Goal: Task Accomplishment & Management: Complete application form

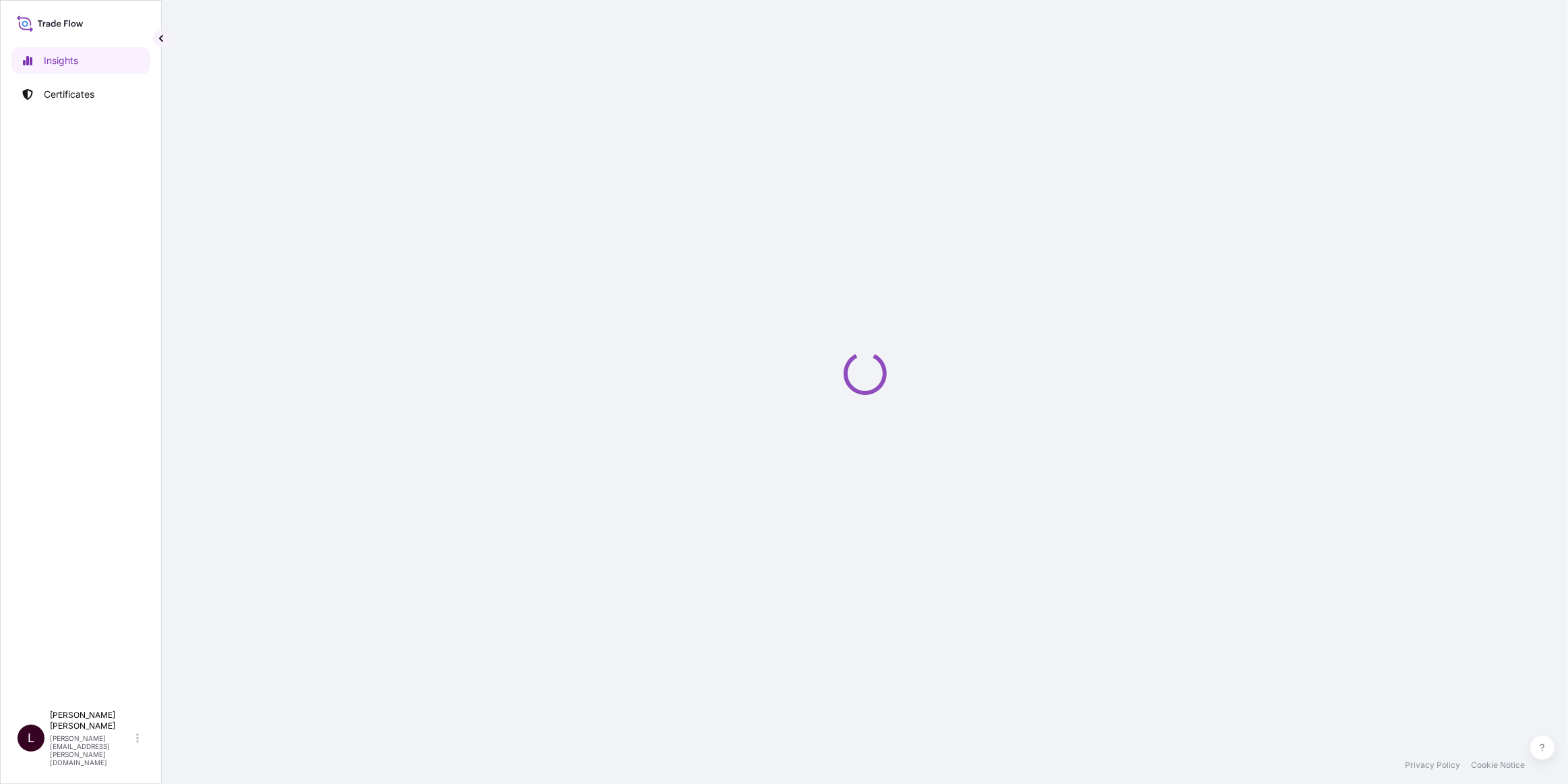
select select "2025"
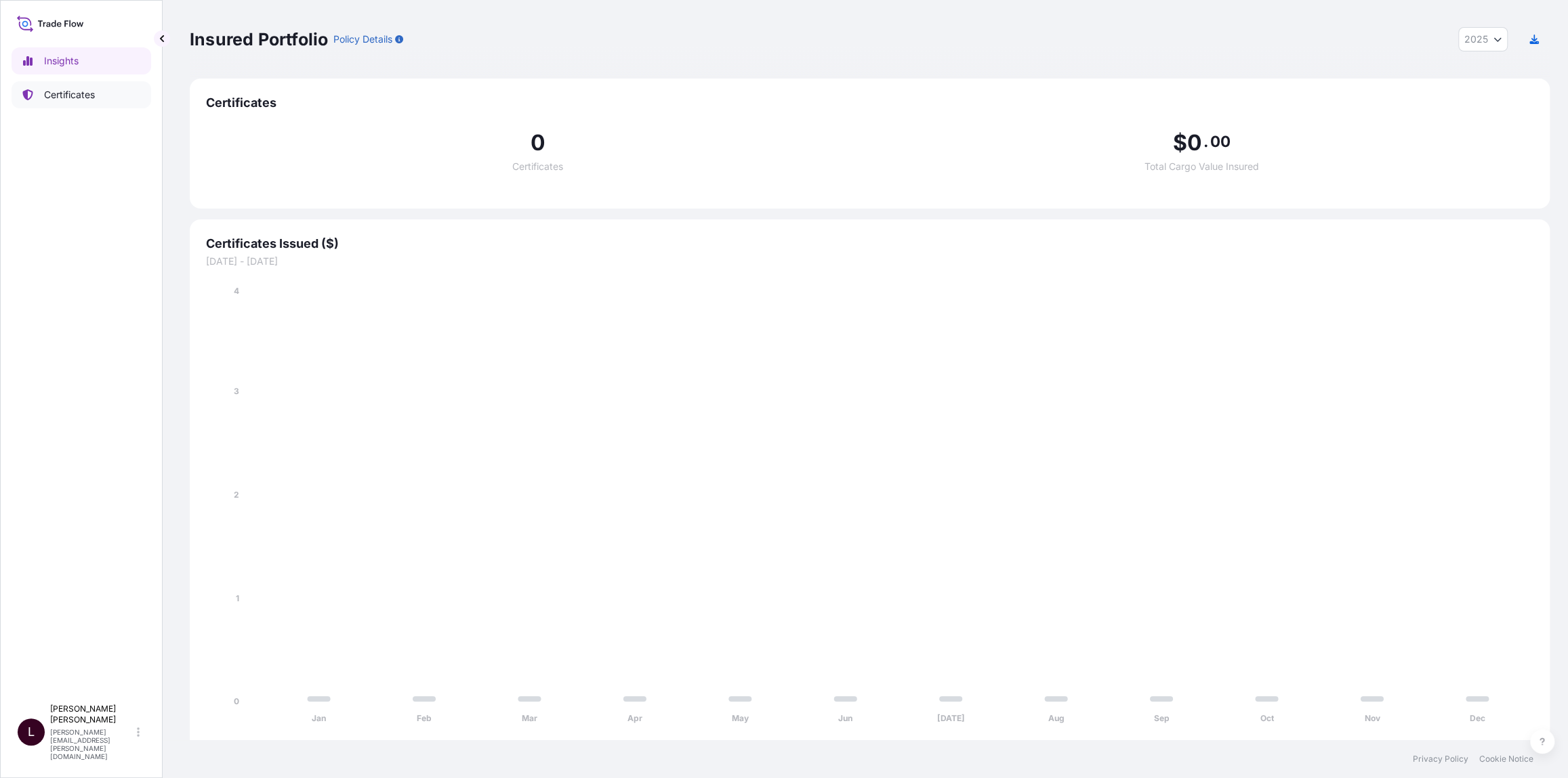
click at [57, 101] on p "Certificates" at bounding box center [70, 95] width 51 height 13
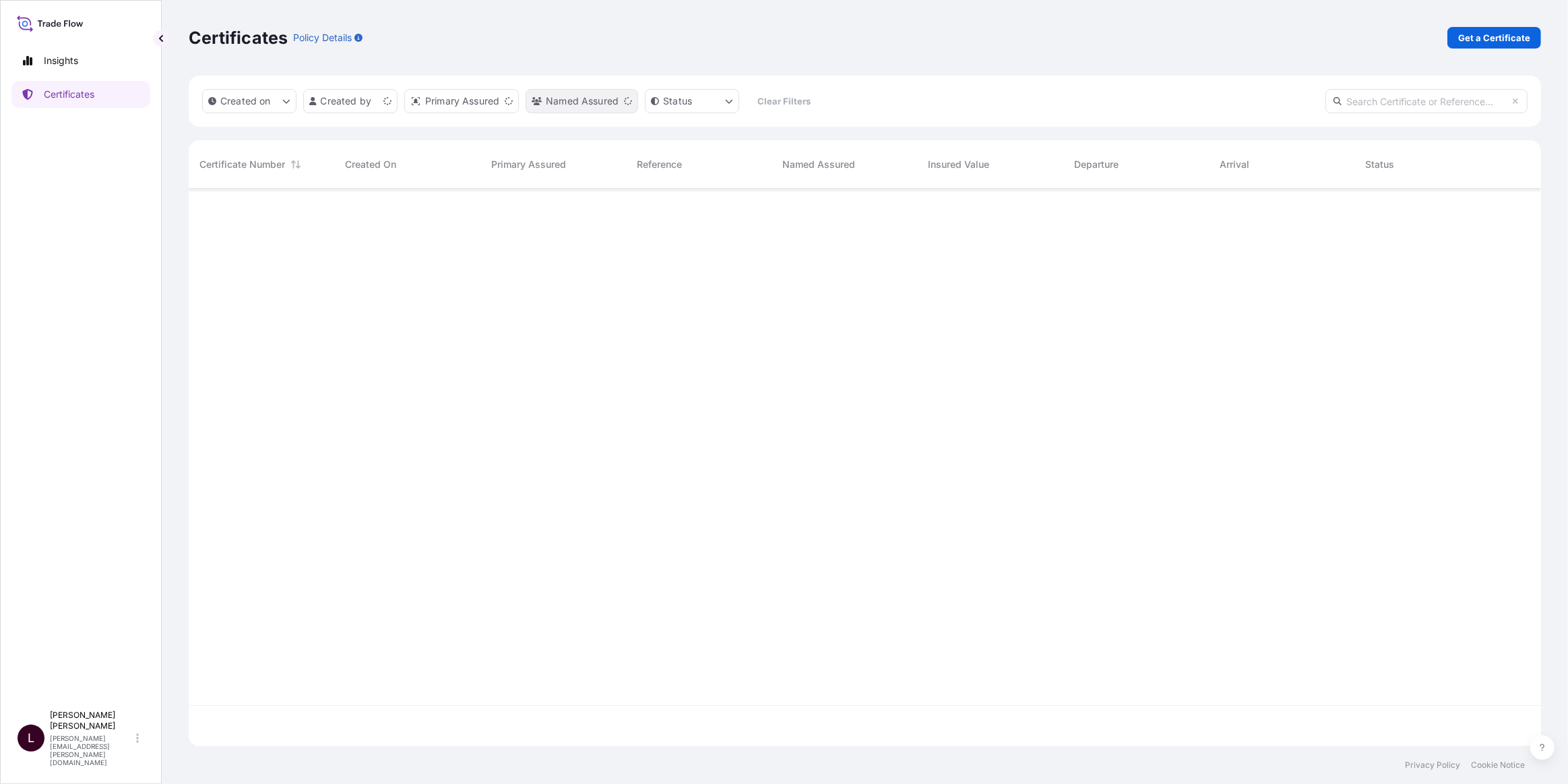
scroll to position [555, 1343]
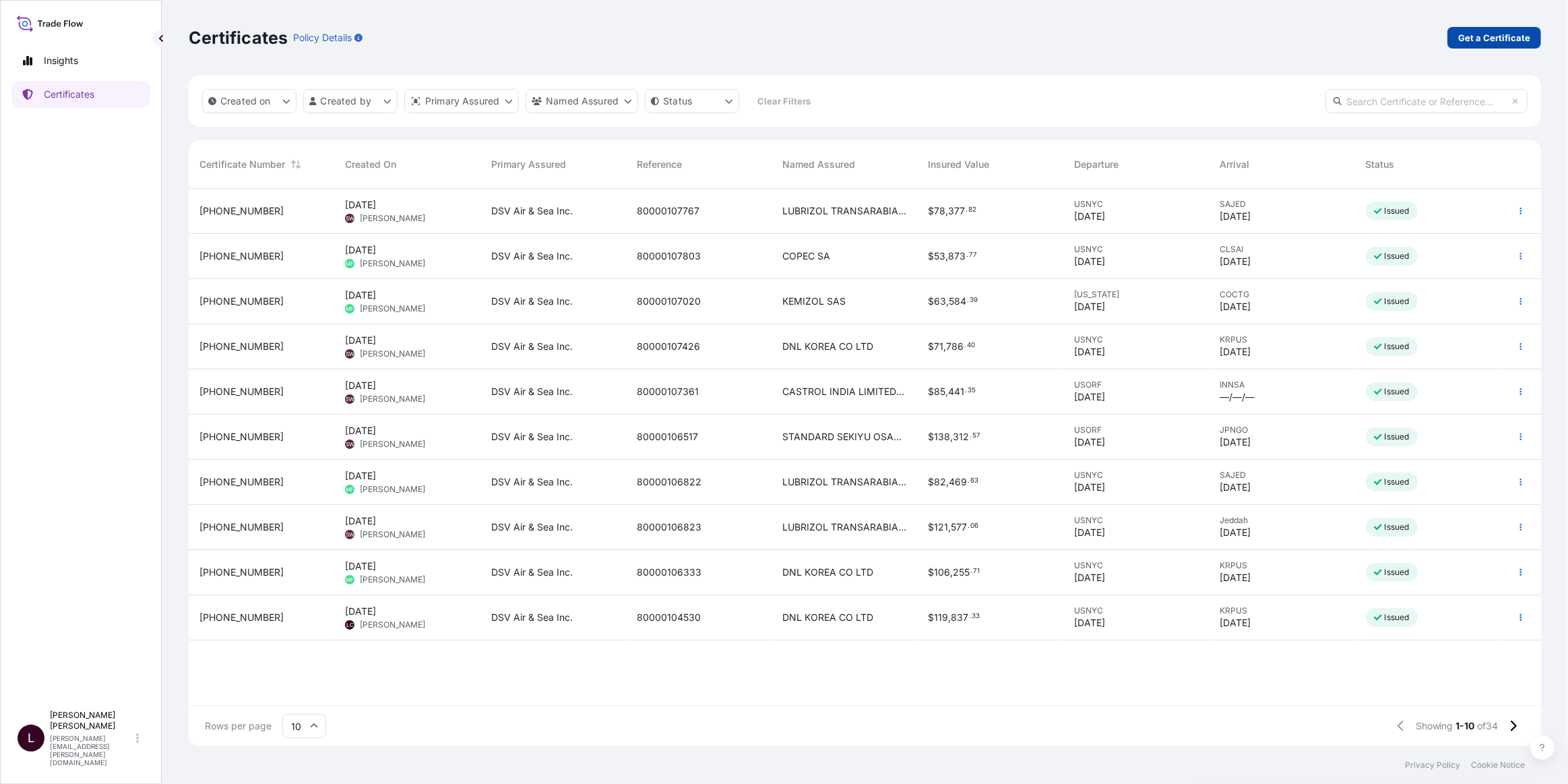
click at [1476, 33] on p "Get a Certificate" at bounding box center [1494, 38] width 72 height 13
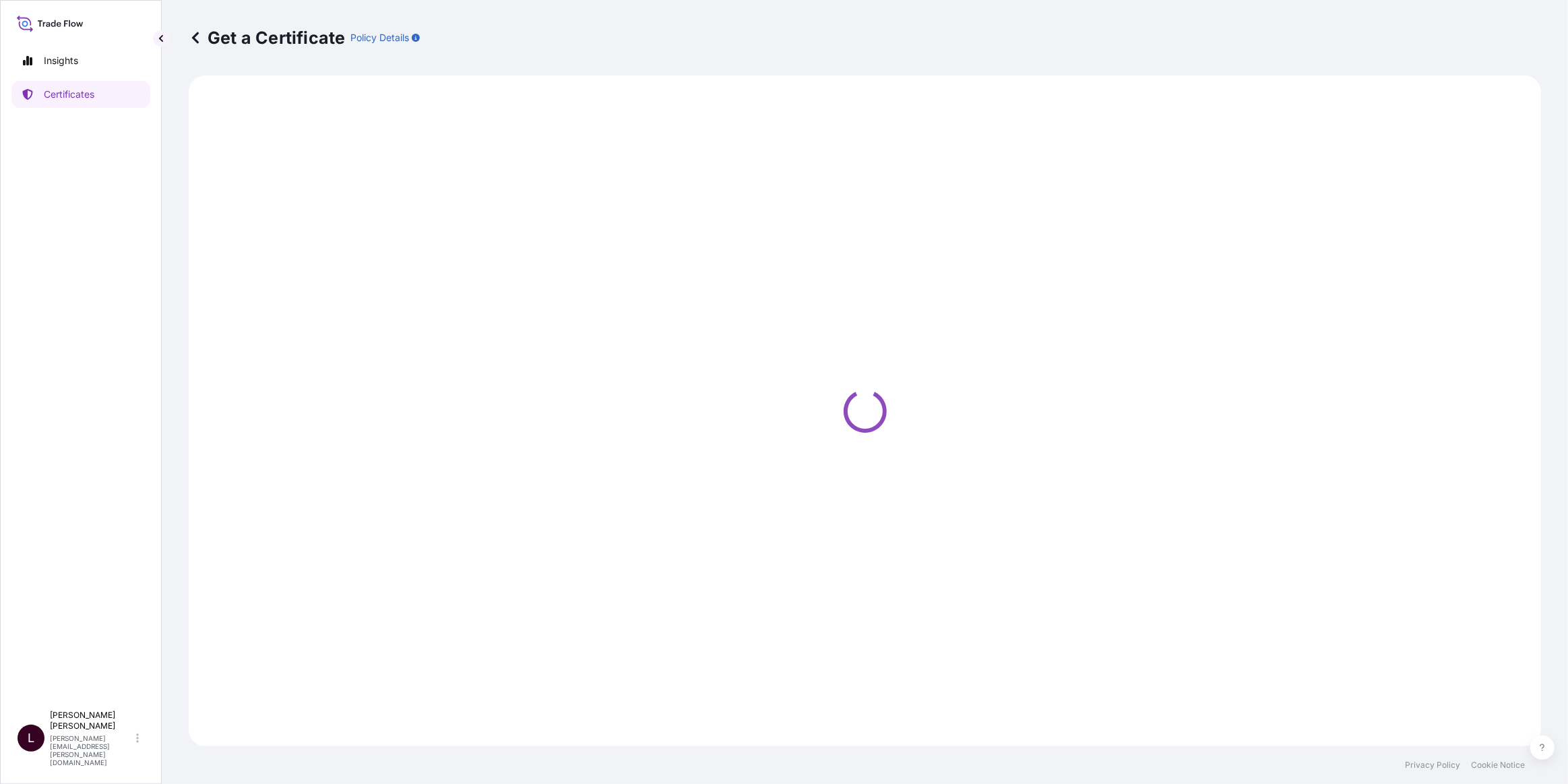
select select "Barge"
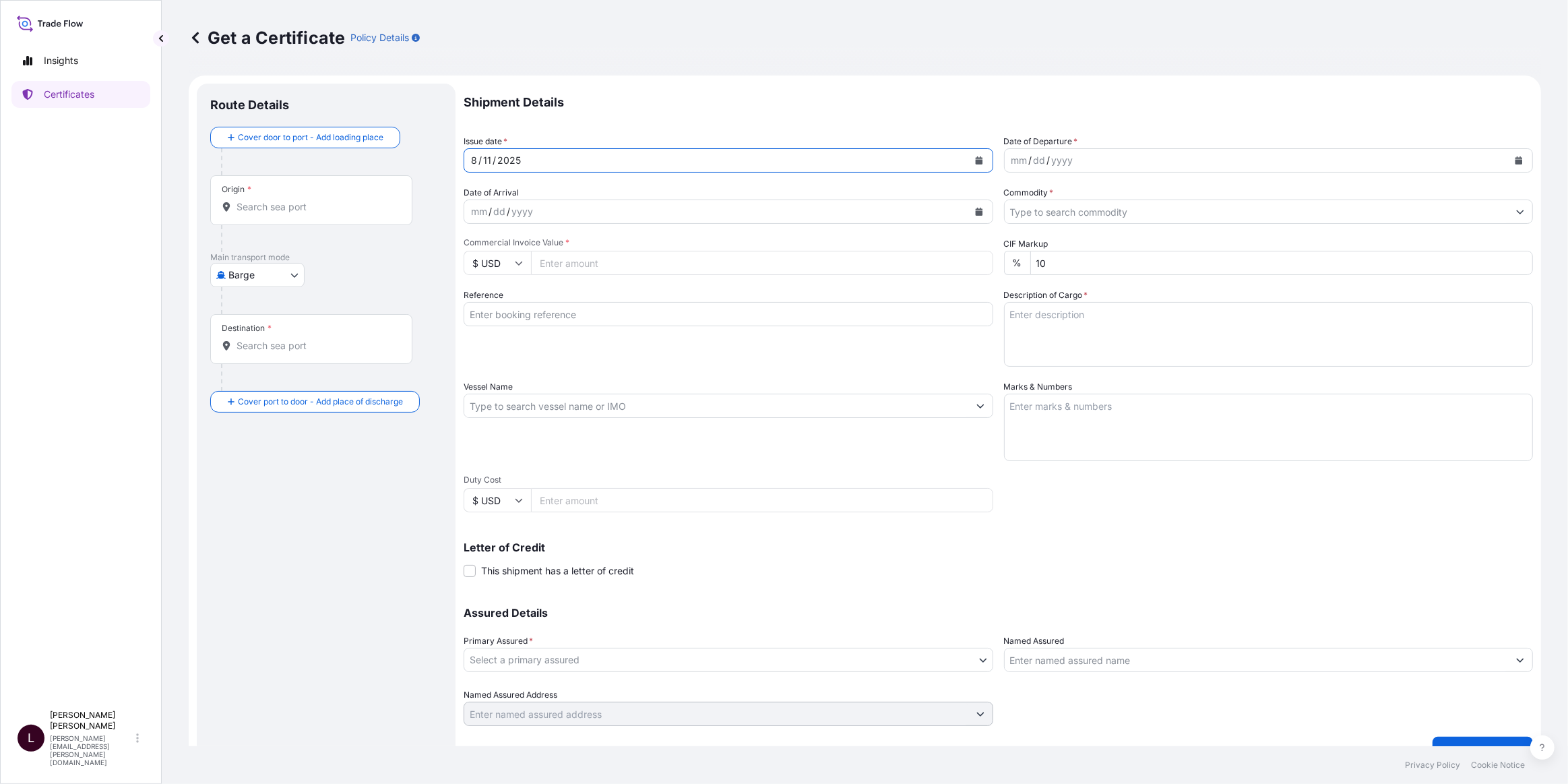
click at [540, 158] on div "[DATE]" at bounding box center [716, 160] width 504 height 24
click at [975, 162] on icon "Calendar" at bounding box center [979, 160] width 8 height 8
click at [1093, 159] on div "mm / dd / yyyy" at bounding box center [1257, 160] width 504 height 24
click at [1515, 159] on button "Calendar" at bounding box center [1519, 160] width 22 height 22
click at [1032, 199] on button "Previous" at bounding box center [1028, 199] width 30 height 22
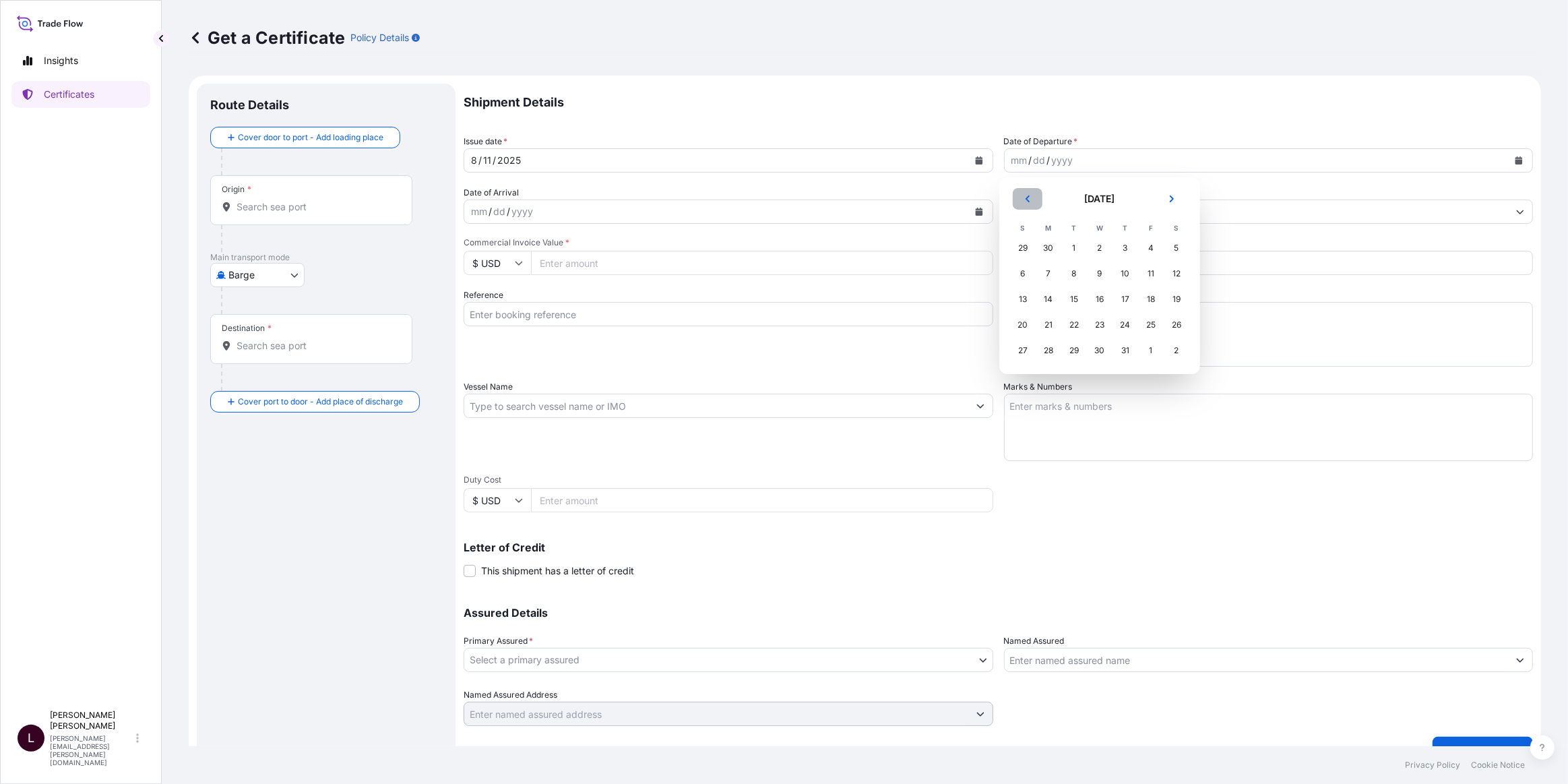
click at [1032, 199] on button "Previous" at bounding box center [1028, 199] width 30 height 22
click at [1047, 328] on div "19" at bounding box center [1048, 324] width 24 height 24
click at [540, 209] on div "mm / dd / yyyy" at bounding box center [716, 211] width 504 height 24
click at [974, 219] on button "Calendar" at bounding box center [979, 212] width 22 height 22
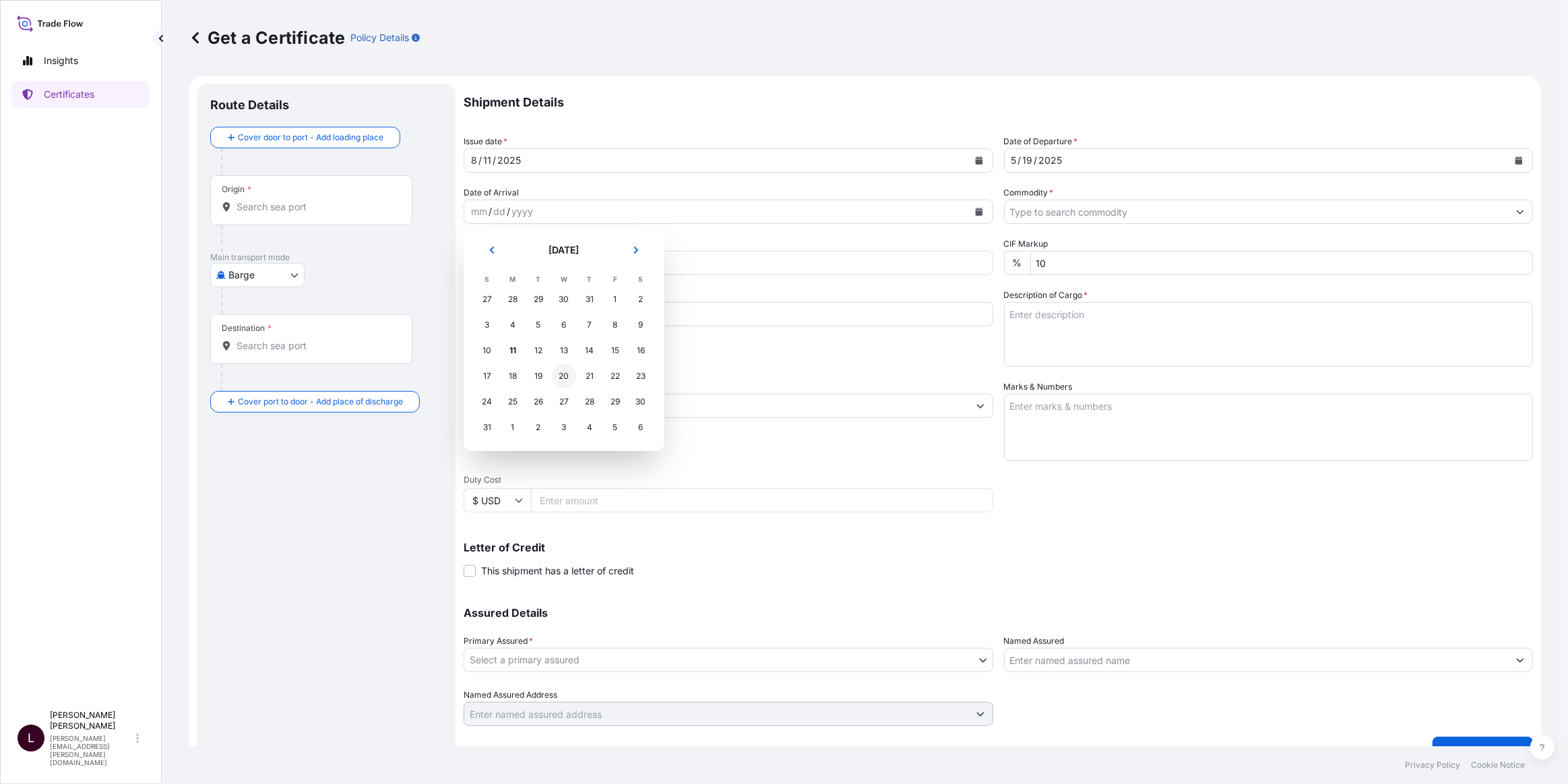
click at [566, 384] on div "20" at bounding box center [564, 375] width 24 height 24
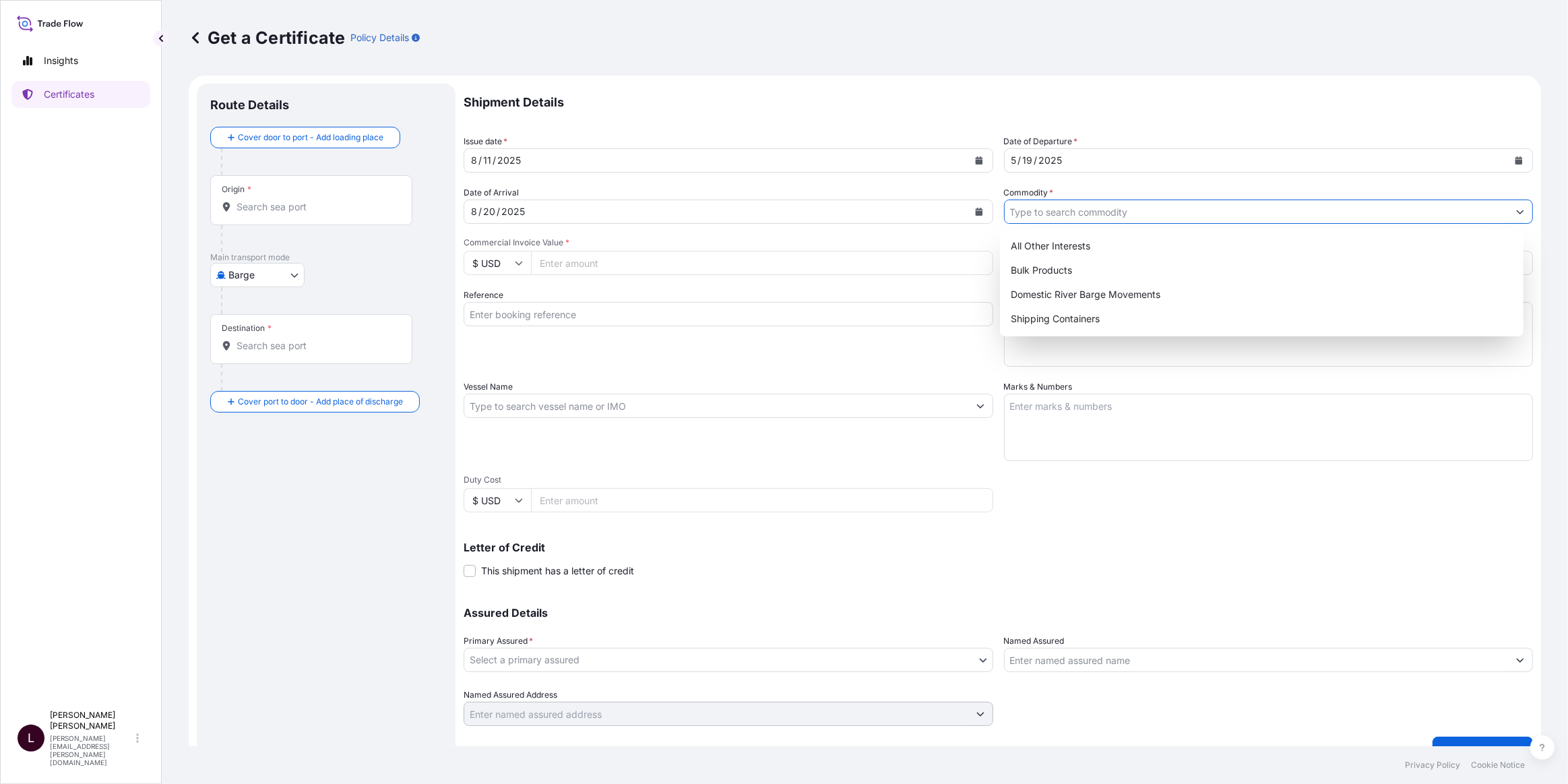
click at [1097, 201] on input "Commodity *" at bounding box center [1257, 211] width 504 height 24
click at [1078, 324] on div "Shipping Containers" at bounding box center [1262, 319] width 513 height 24
type input "Shipping Containers"
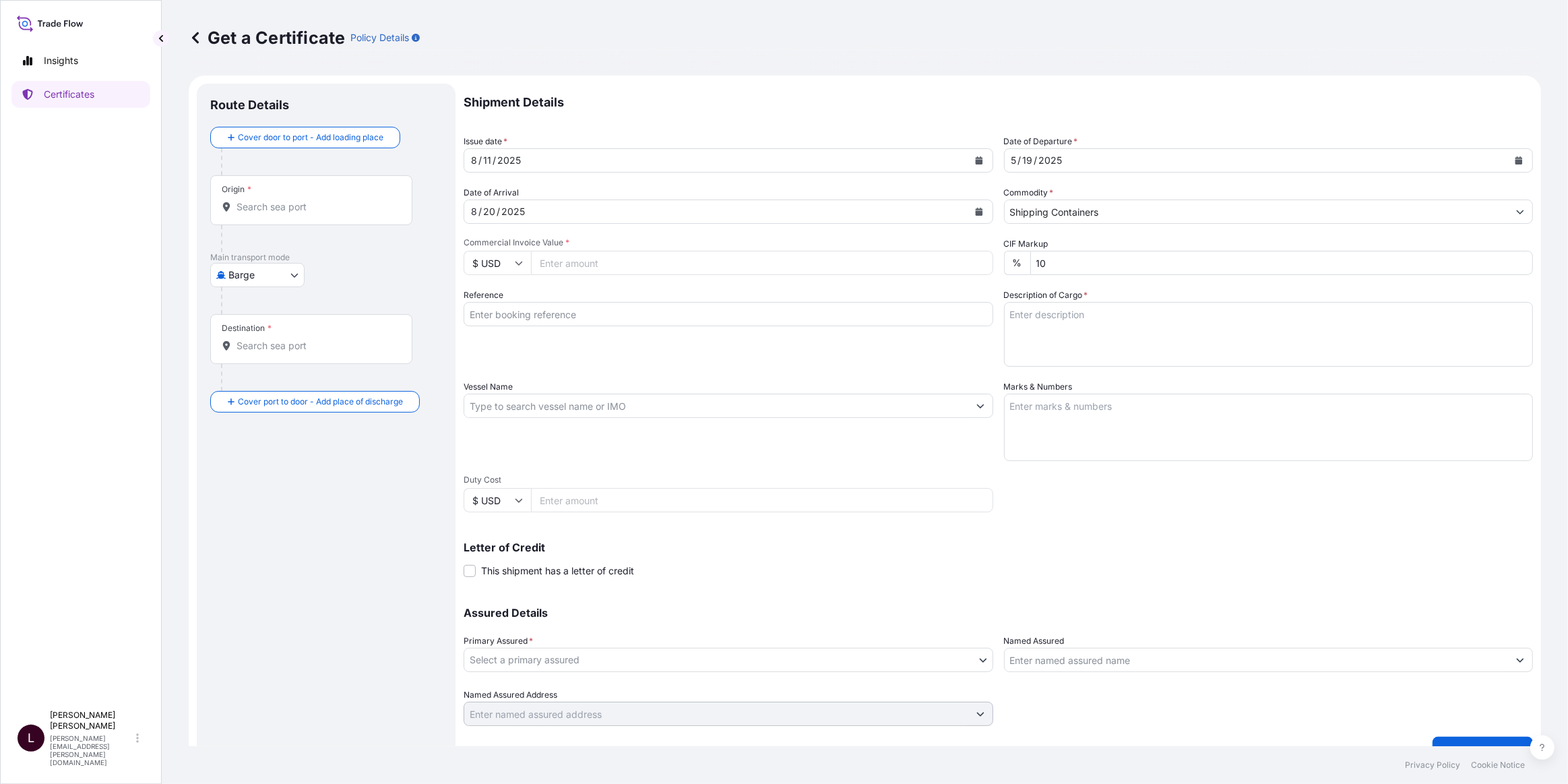
click at [601, 259] on input "Commercial Invoice Value *" at bounding box center [762, 263] width 462 height 24
click at [795, 276] on div "Shipment Details Issue date * 8 / 11 / 2025 Date of Departure * 5 / 19 / 2025 D…" at bounding box center [998, 405] width 1069 height 642
click at [802, 269] on input "Commercial Invoice Value *" at bounding box center [762, 263] width 462 height 24
click at [975, 261] on input "1" at bounding box center [762, 263] width 462 height 24
click at [975, 261] on input "2" at bounding box center [762, 263] width 462 height 24
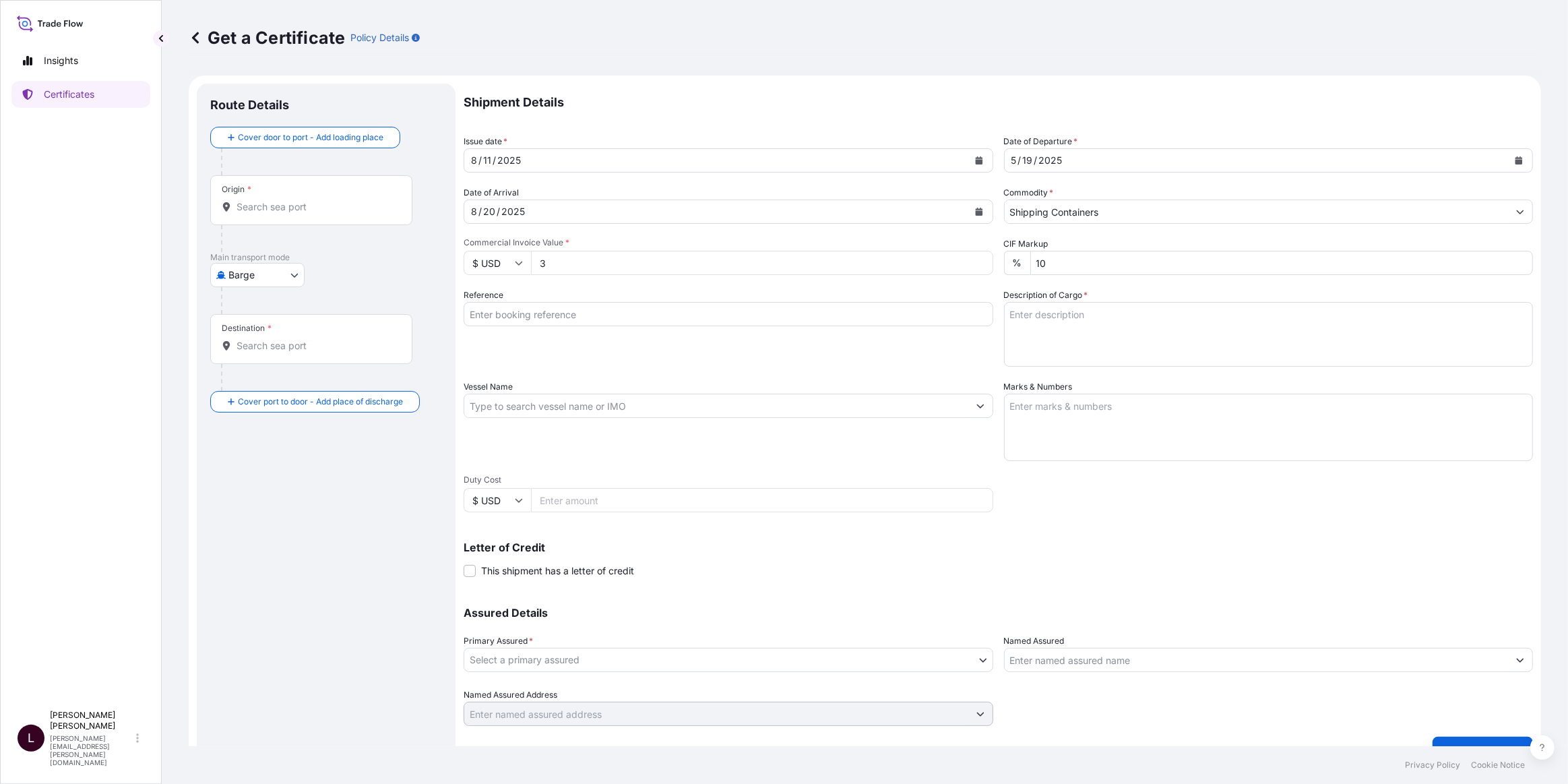
click at [975, 261] on input "3" at bounding box center [762, 263] width 462 height 24
click at [973, 260] on input "4" at bounding box center [762, 263] width 462 height 24
click at [973, 260] on input "5" at bounding box center [762, 263] width 462 height 24
type input "6"
click at [973, 260] on input "6" at bounding box center [762, 263] width 462 height 24
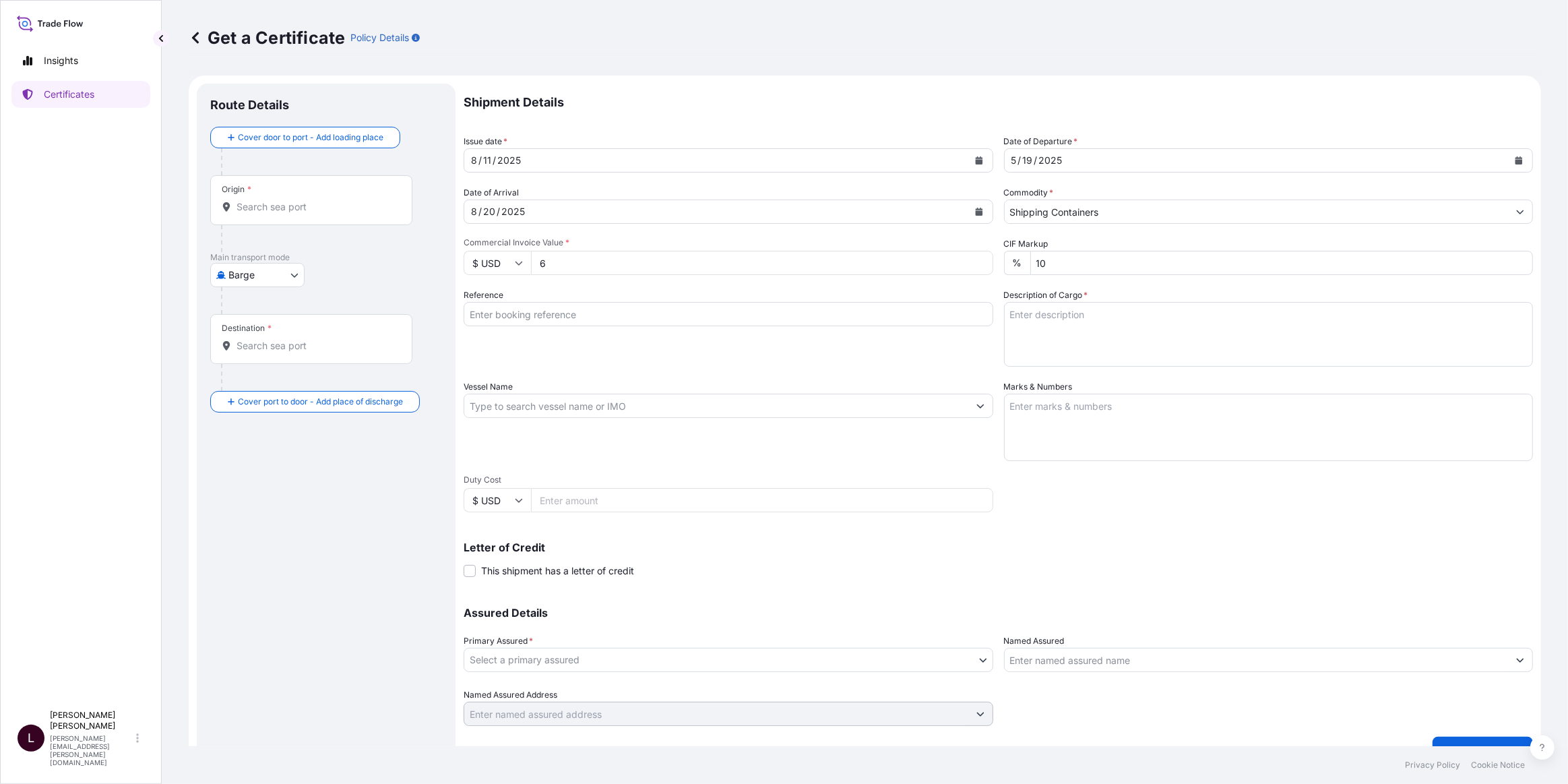
click at [594, 265] on input "6" at bounding box center [762, 263] width 462 height 24
click at [651, 254] on input "Commercial Invoice Value *" at bounding box center [762, 263] width 462 height 24
type input "14256.18"
click at [657, 320] on input "Reference" at bounding box center [728, 314] width 530 height 24
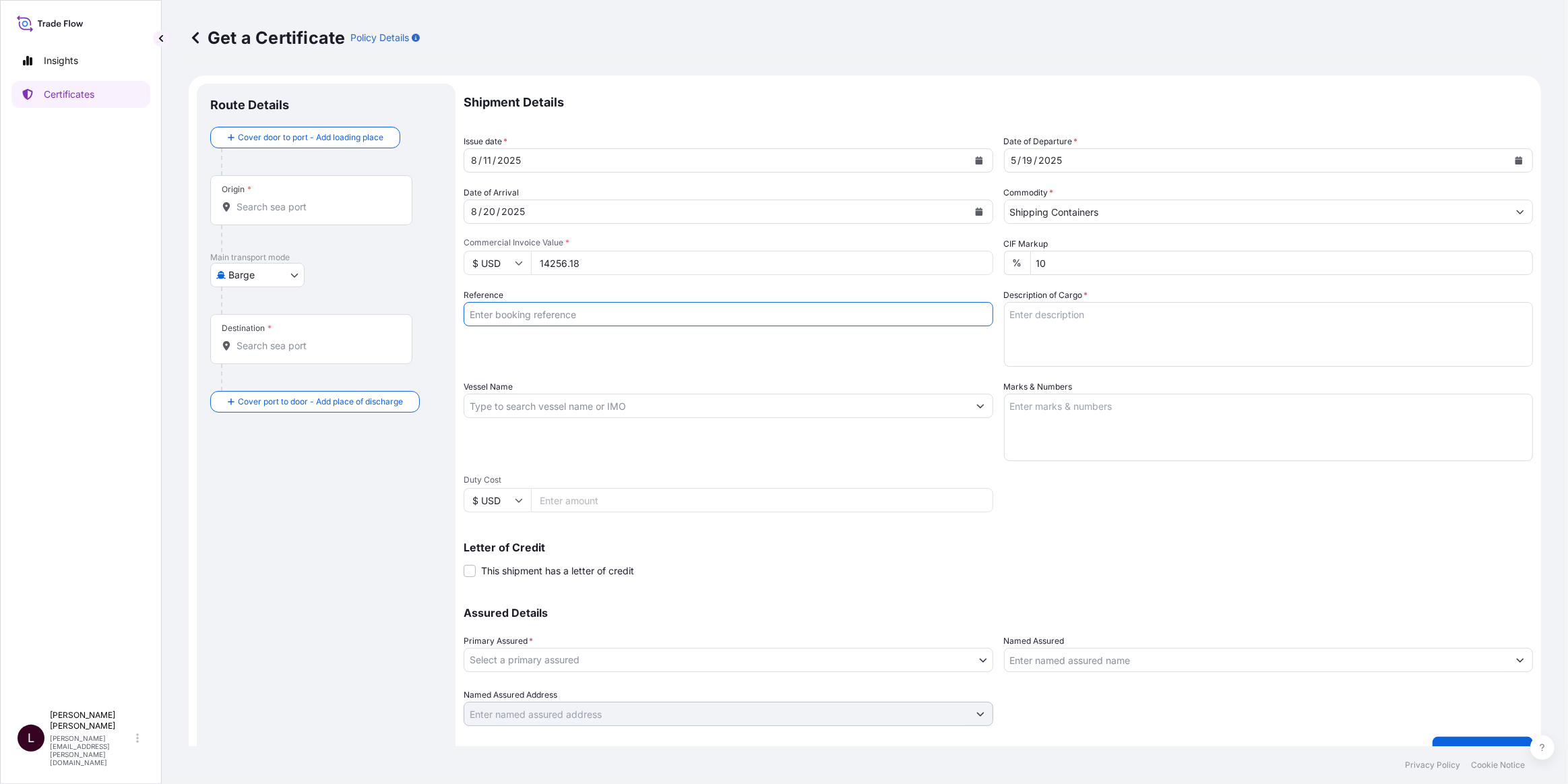
click at [511, 314] on input "Reference" at bounding box center [728, 314] width 530 height 24
paste input "80000104771"
type input "80000104771"
click at [1098, 304] on textarea "Description of Cargo *" at bounding box center [1269, 334] width 530 height 65
click at [1121, 328] on textarea "Description of Cargo *" at bounding box center [1269, 334] width 530 height 65
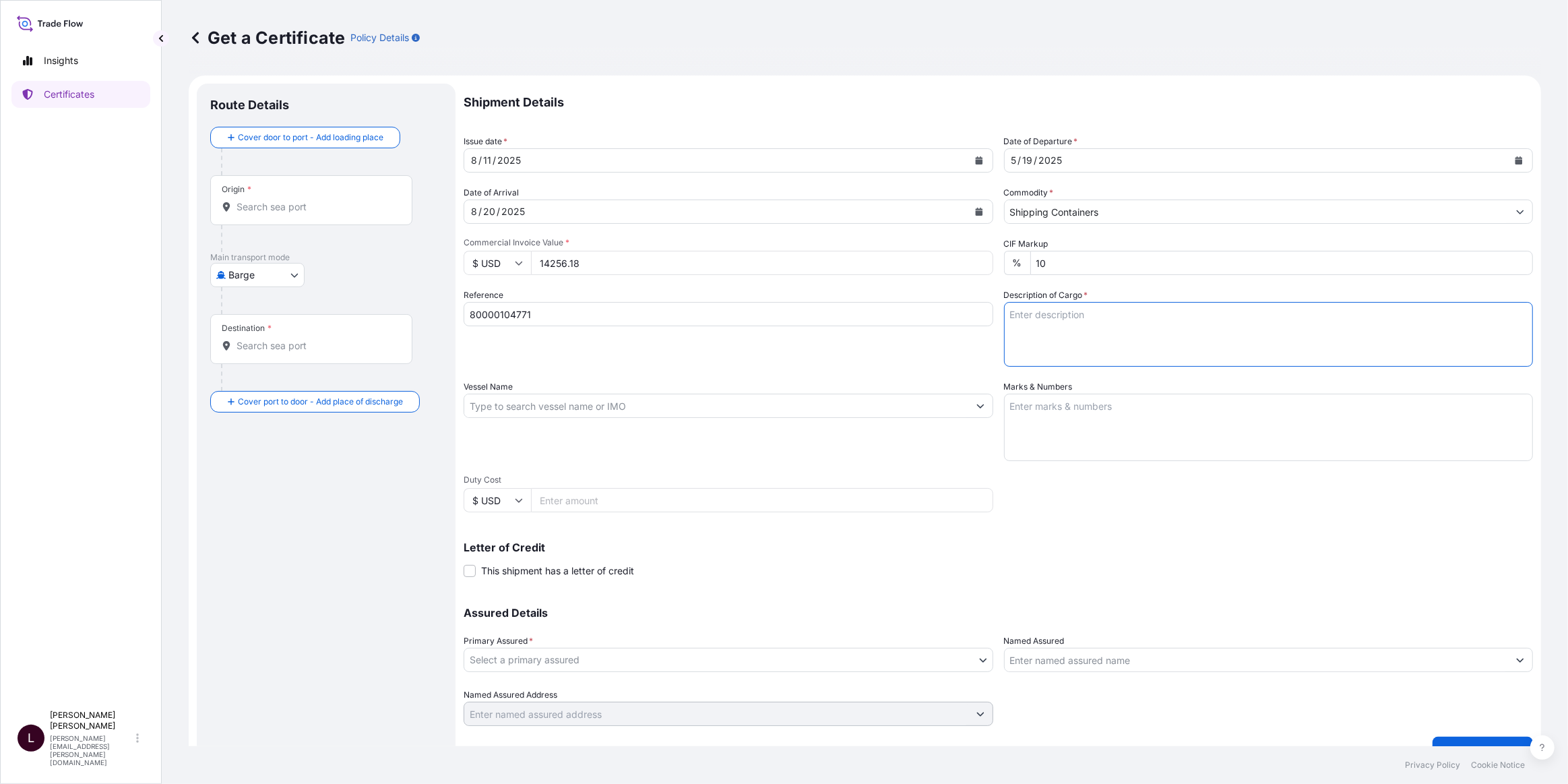
paste textarea "LUBRICATING OIL ADDITIVES"
click at [1161, 352] on textarea "LUBRICATING OIL ADDITIVES" at bounding box center [1269, 334] width 530 height 65
paste textarea "R07110A"
click at [1102, 335] on textarea "LUBRICATING OIL ADDITIVES R07110A /" at bounding box center [1269, 334] width 530 height 65
paste textarea "9 DRUMS ON 3 PALLETS"
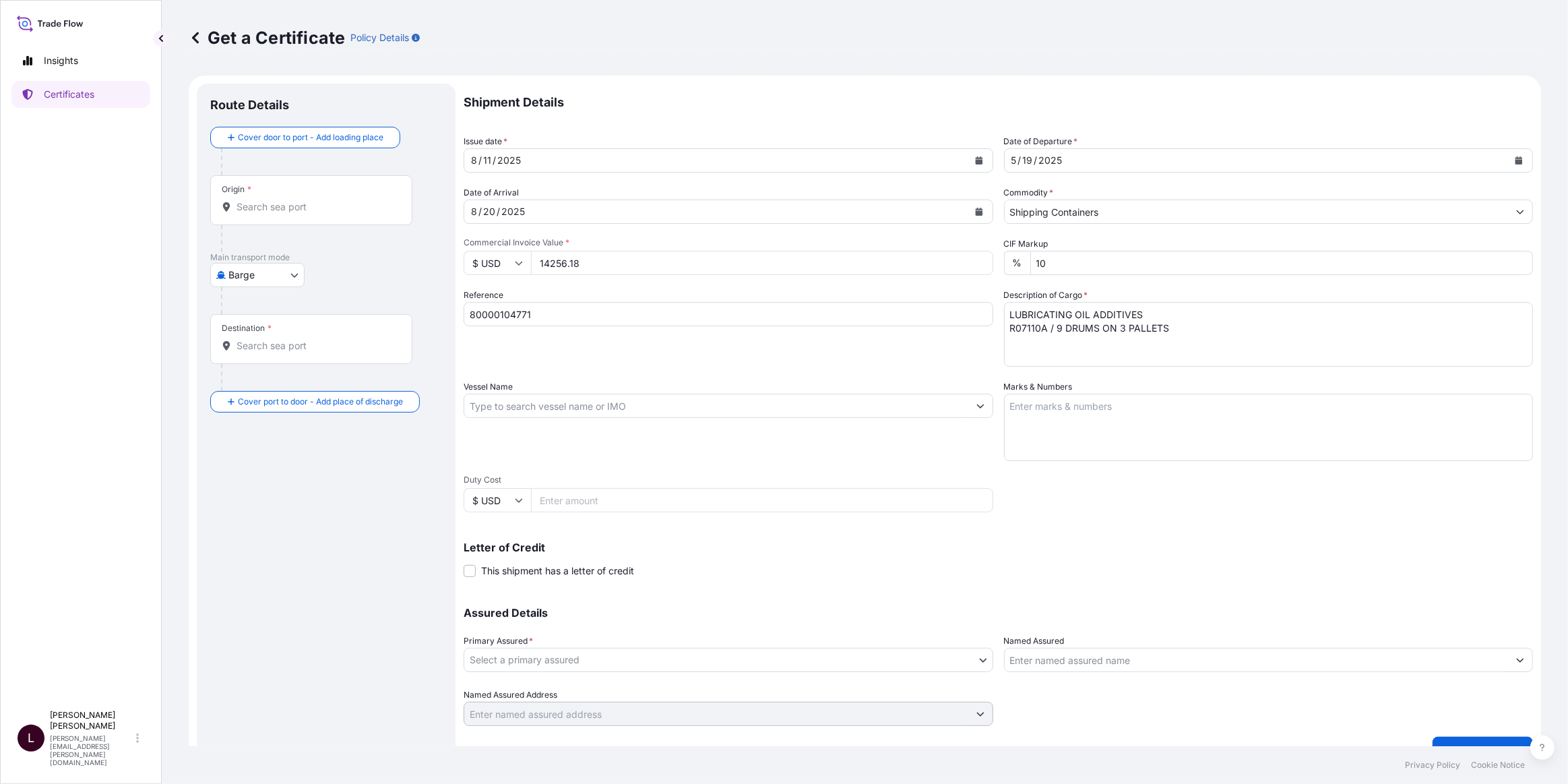
click at [1219, 329] on textarea "LUBRICATING OIL ADDITIVES R07110A / 9 DRUMS ON 3 PALLETS" at bounding box center [1269, 334] width 530 height 65
paste textarea "CARGO GW: 1,944 KGS."
drag, startPoint x: 1123, startPoint y: 350, endPoint x: 1059, endPoint y: 370, distance: 67.1
click at [1121, 352] on textarea "LUBRICATING OIL ADDITIVES R07110A / 9 DRUMS ON 3 PALLETS CARGO GW: 1,944 KGS." at bounding box center [1269, 334] width 530 height 65
paste textarea "PALLET GW: 68.10 KGS"
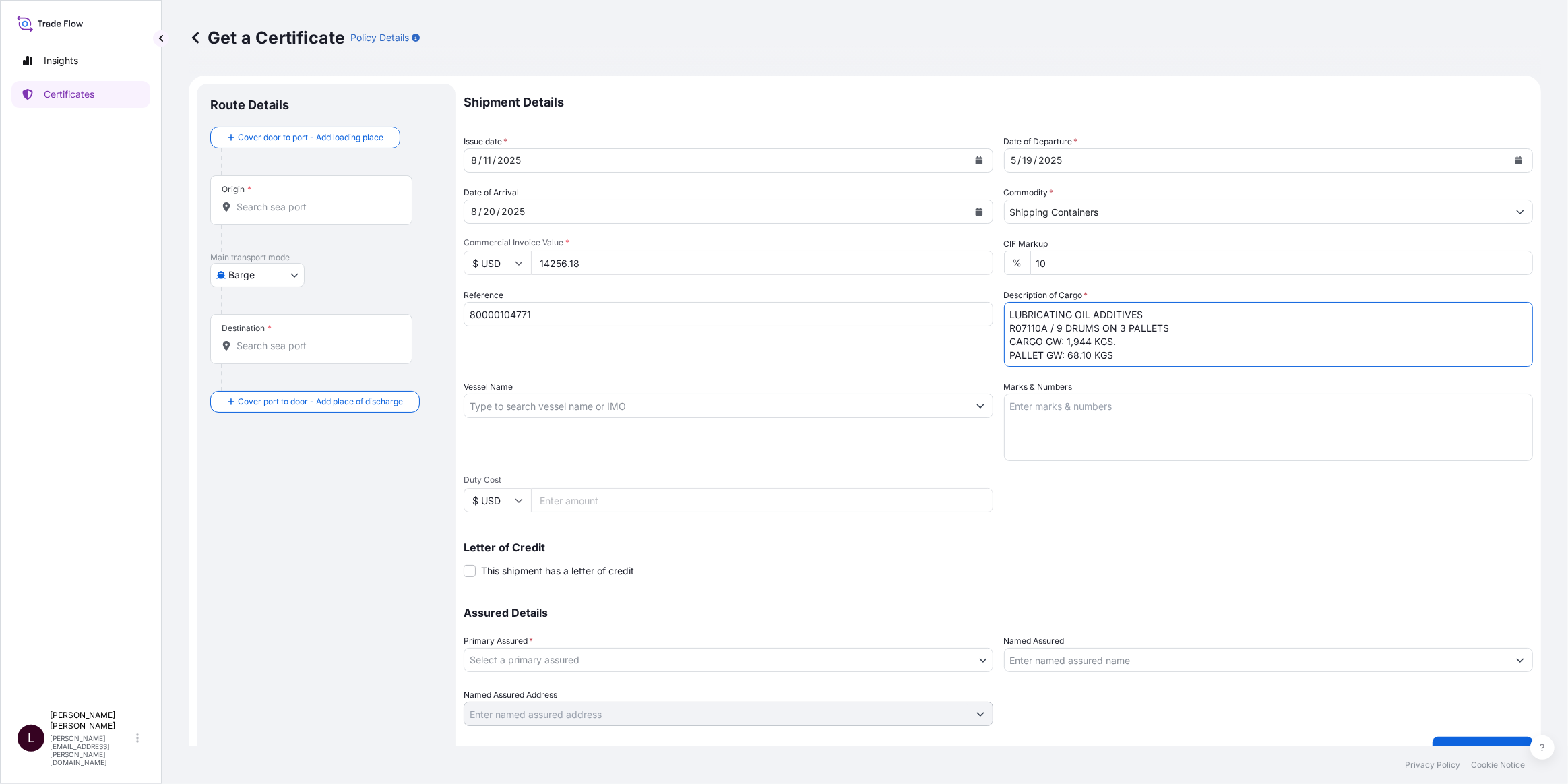
click at [1156, 357] on textarea "LUBRICATING OIL ADDITIVES R07110A / 9 DRUMS ON 3 PALLETS CARGO GW: 1,944 KGS. P…" at bounding box center [1269, 334] width 530 height 65
click at [1077, 415] on textarea "Marks & Numbers" at bounding box center [1269, 427] width 530 height 68
click at [1173, 317] on textarea "LUBRICATING OIL ADDITIVES R07110A / 9 DRUMS ON 3 PALLETS CARGO GW: 1,944 KGS. P…" at bounding box center [1269, 334] width 530 height 65
drag, startPoint x: 1049, startPoint y: 315, endPoint x: 961, endPoint y: 305, distance: 88.6
click at [961, 305] on div "Shipment Details Issue date * 8 / 11 / 2025 Date of Departure * 5 / 19 / 2025 D…" at bounding box center [998, 405] width 1069 height 642
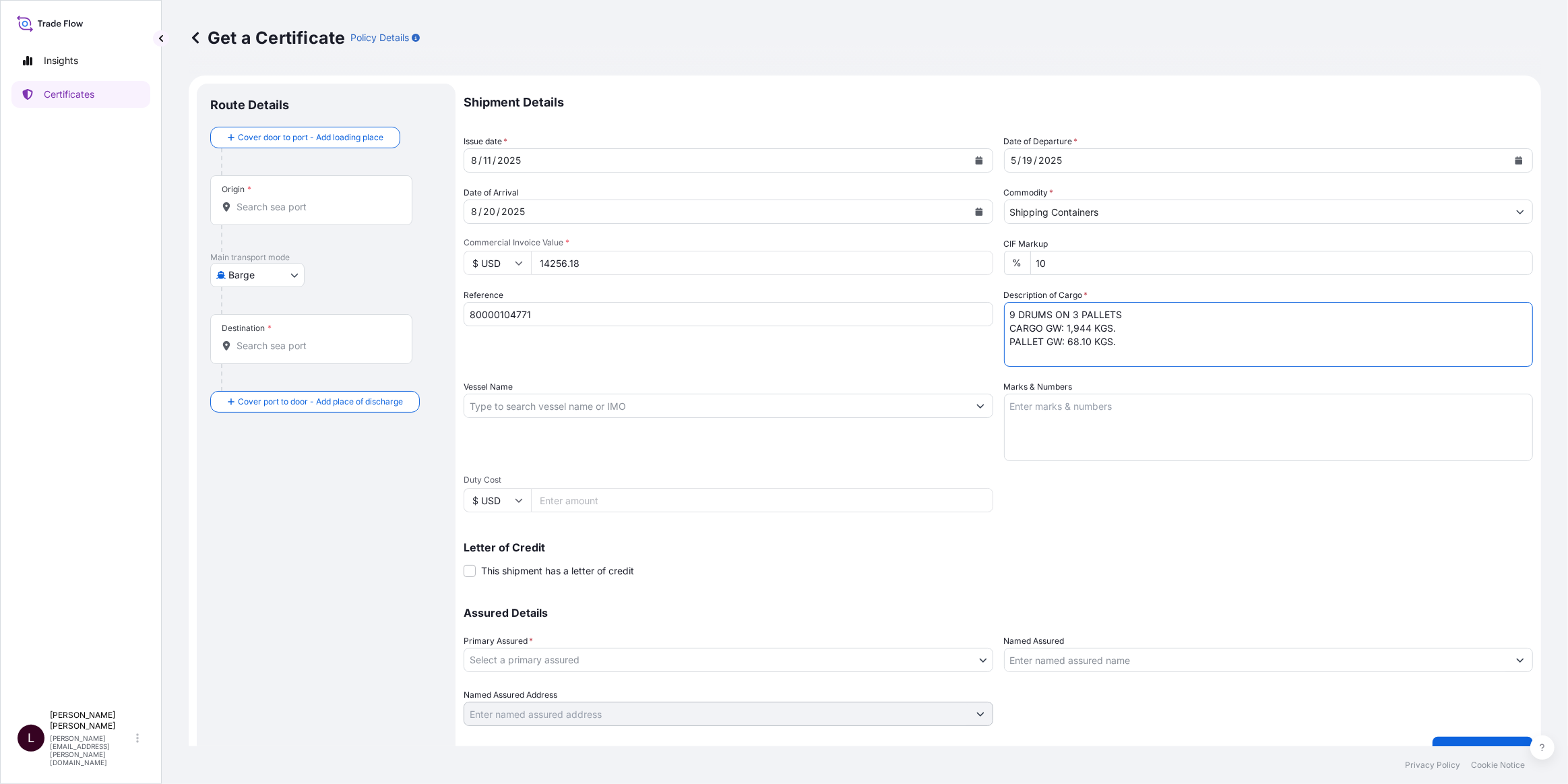
type textarea "9 DRUMS ON 3 PALLETS CARGO GW: 1,944 KGS. PALLET GW: 68.10 KGS."
click at [1065, 411] on textarea "Marks & Numbers" at bounding box center [1269, 427] width 530 height 68
click at [1116, 432] on textarea "Marks & Numbers" at bounding box center [1269, 427] width 530 height 68
paste textarea "80000104771 / 21160771 / 20656128"
click at [1112, 428] on textarea "80000104771 / 21160771 / 20656128" at bounding box center [1269, 427] width 530 height 68
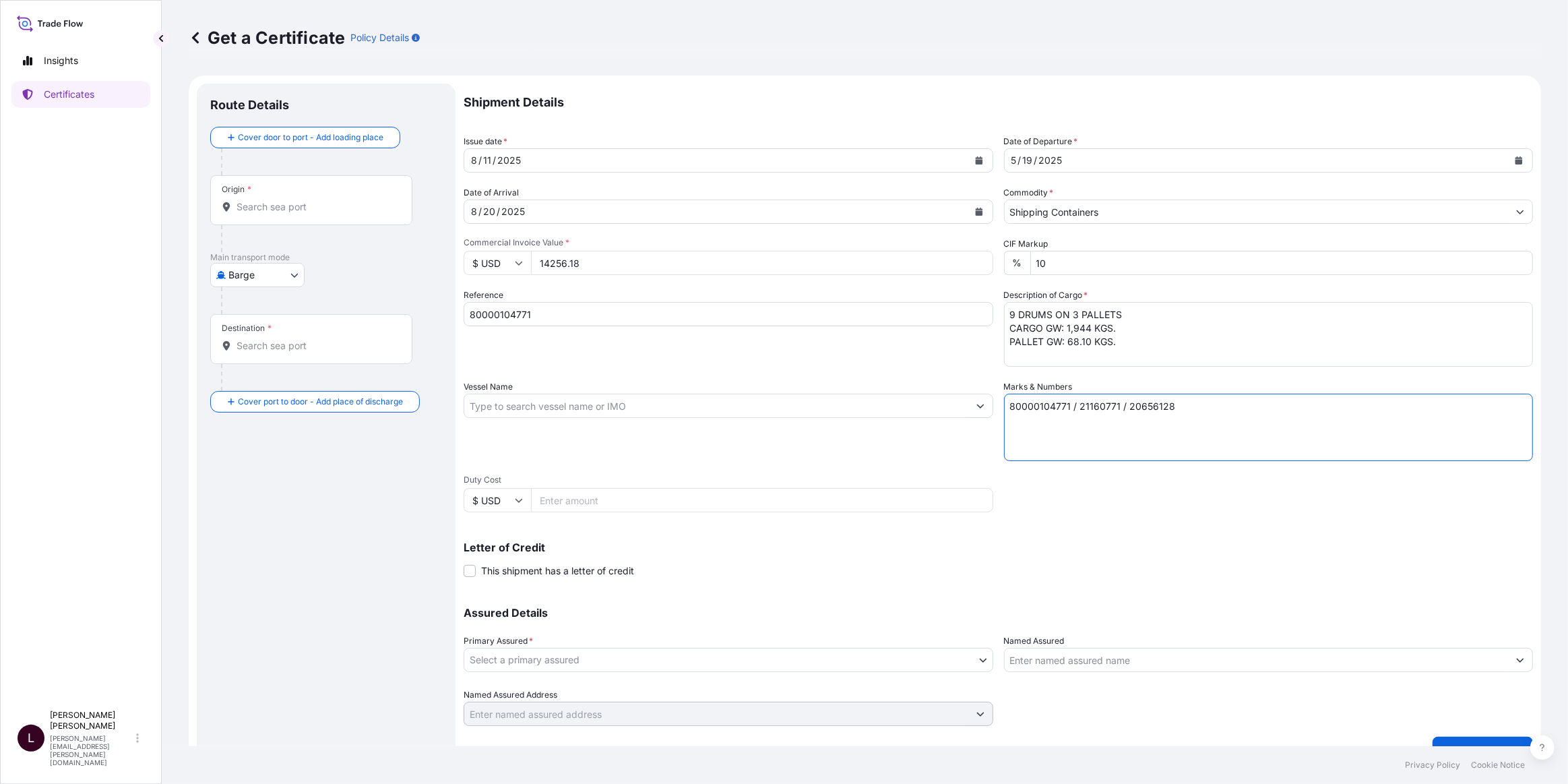
click at [1205, 403] on textarea "80000104771 / 21160771 / 20656128" at bounding box center [1269, 427] width 530 height 68
paste textarea "R07110A"
type textarea "80000104771 / 21160771 / 20656128 R07110A"
click at [802, 405] on input "Vessel Name" at bounding box center [716, 405] width 504 height 24
click at [272, 223] on div "Origin *" at bounding box center [311, 200] width 202 height 50
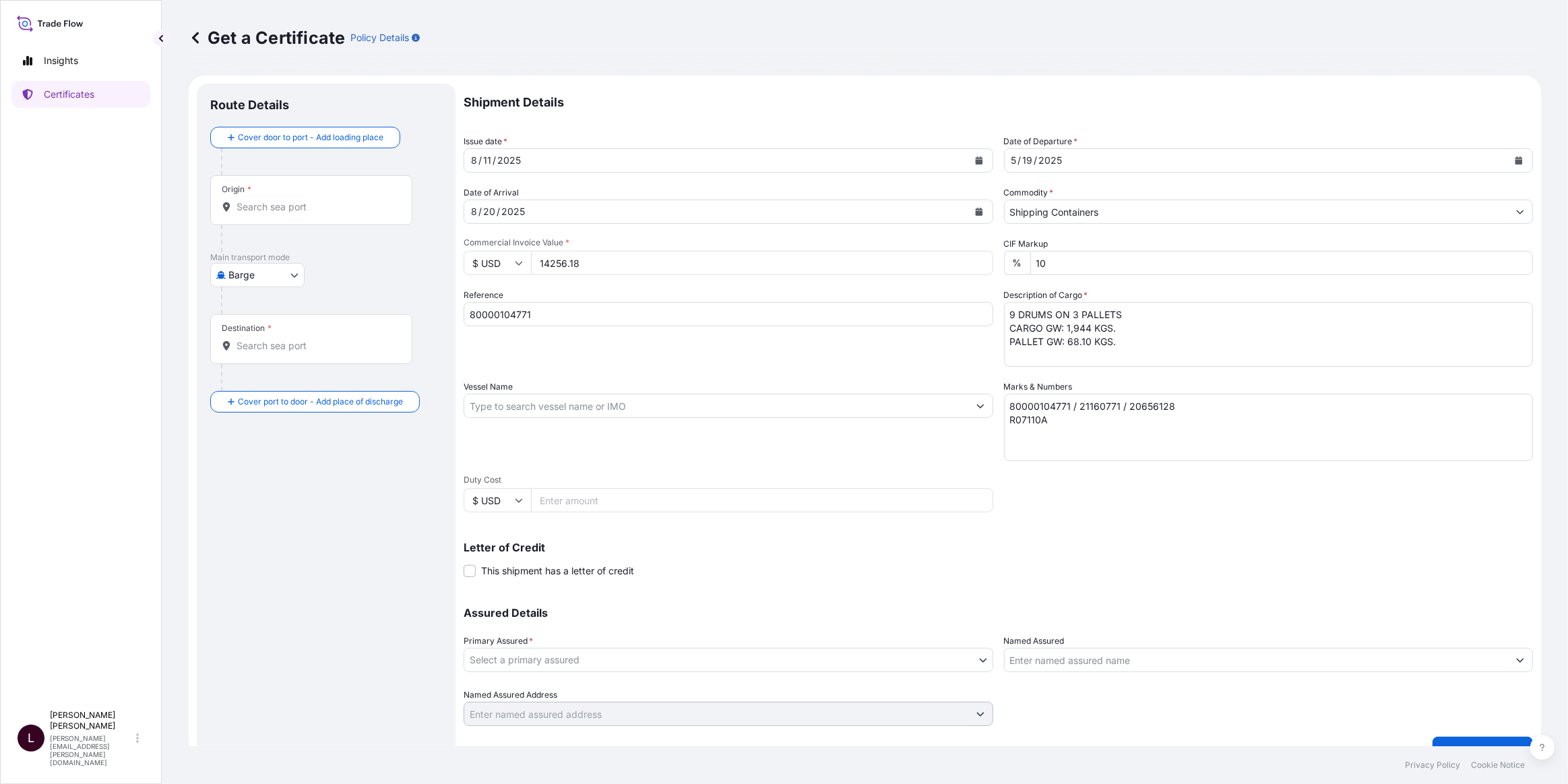
click at [272, 214] on input "Origin *" at bounding box center [316, 207] width 159 height 13
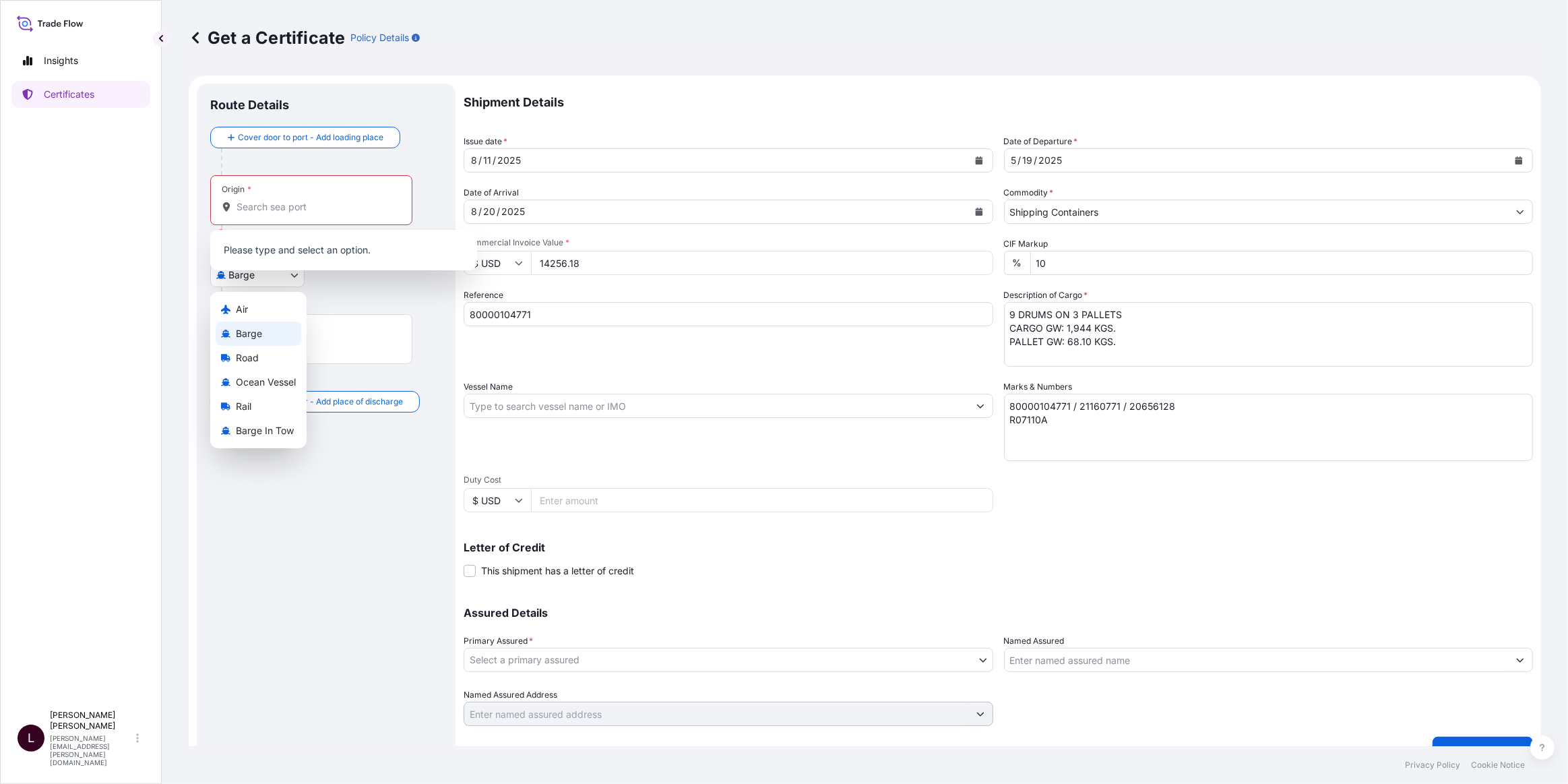
click at [279, 284] on body "0 options available. Insights Certificates L Larry Cosby larry.cosby@dsv.com Ge…" at bounding box center [784, 392] width 1568 height 784
click at [250, 381] on span "Ocean Vessel" at bounding box center [266, 382] width 60 height 13
select select "Ocean Vessel"
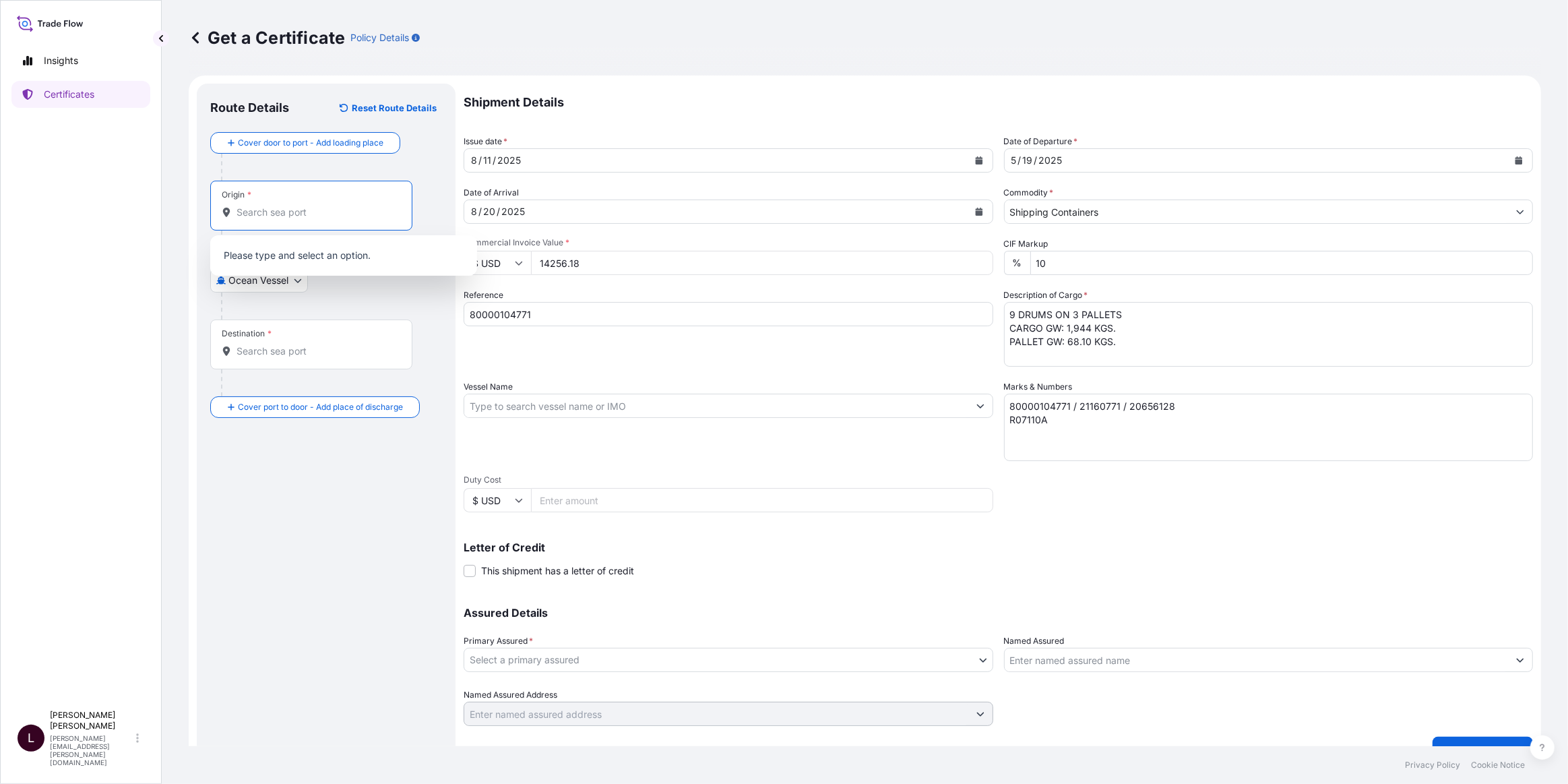
drag, startPoint x: 298, startPoint y: 219, endPoint x: 286, endPoint y: 229, distance: 15.6
click at [298, 219] on div "Origin *" at bounding box center [311, 206] width 202 height 50
click at [298, 219] on input "Origin *" at bounding box center [316, 212] width 159 height 13
click at [289, 224] on div "Origin *" at bounding box center [311, 206] width 202 height 50
click at [289, 219] on input "Origin * Please select an origin" at bounding box center [316, 212] width 159 height 13
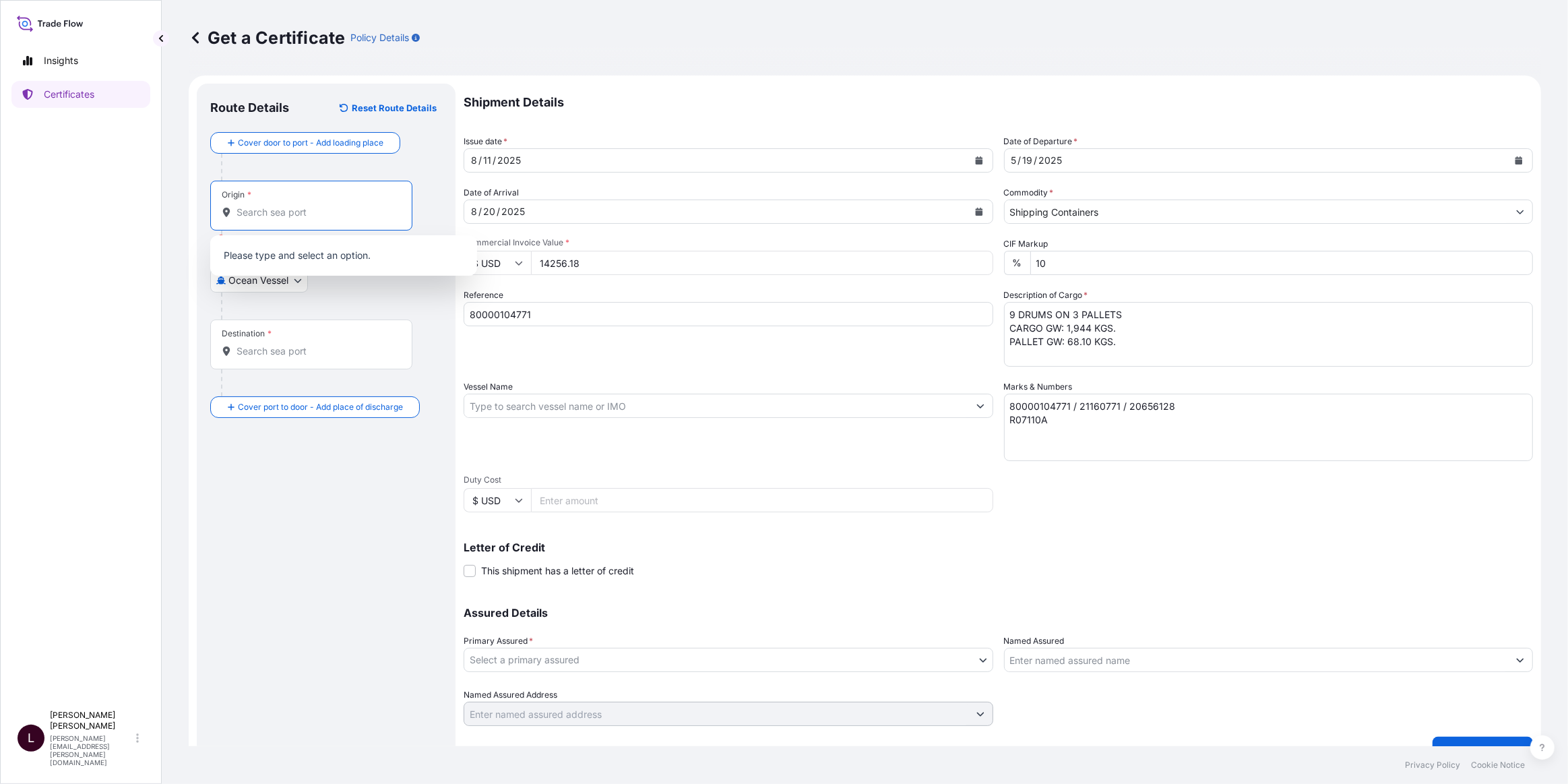
click at [289, 216] on input "Origin * Please select an origin" at bounding box center [316, 212] width 159 height 13
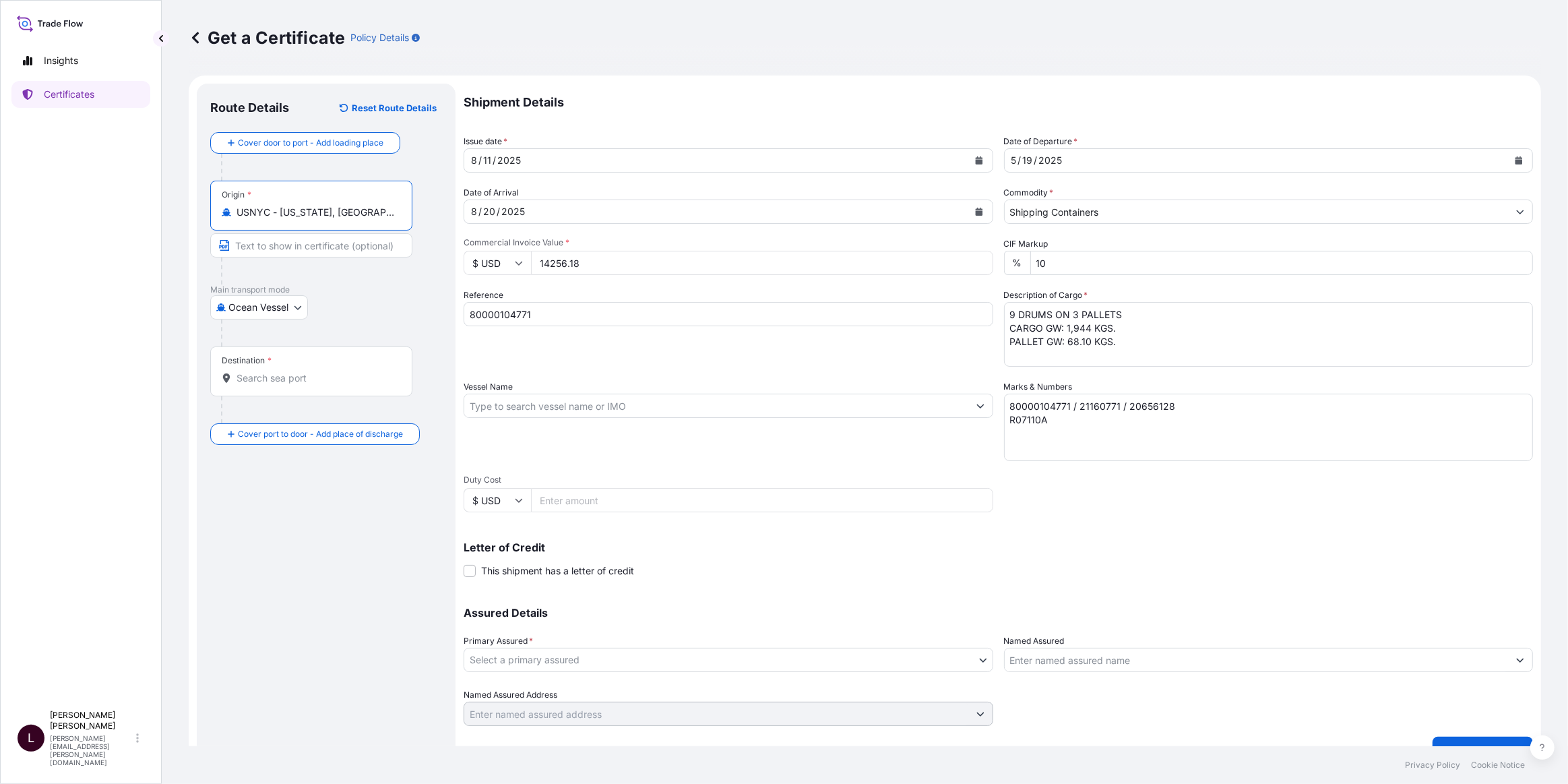
type input "USNYC - New York, United States"
click at [283, 366] on div "Destination *" at bounding box center [311, 371] width 202 height 50
click at [283, 371] on input "Destination *" at bounding box center [316, 378] width 159 height 13
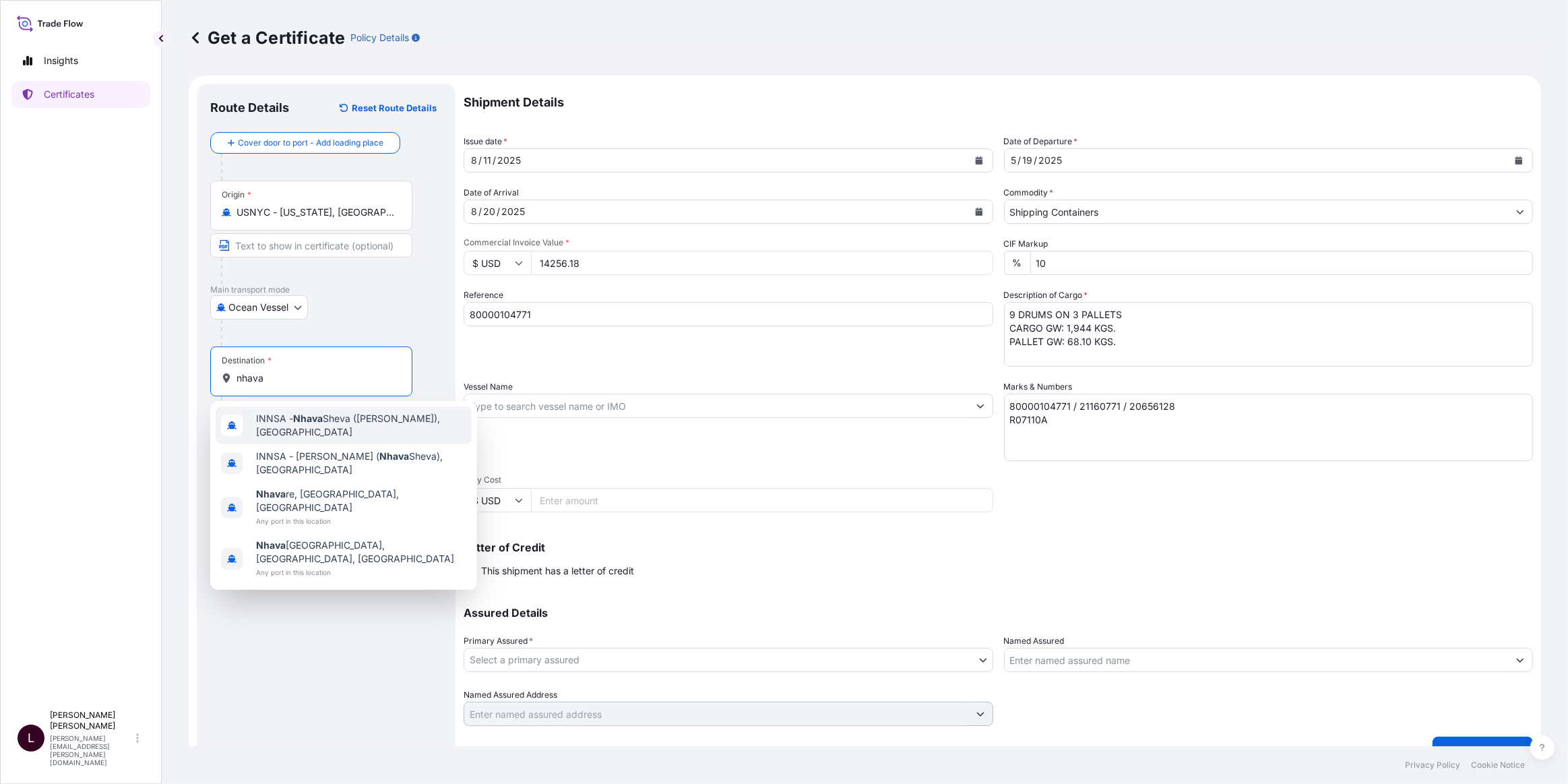
click at [364, 422] on span "INNSA - Nhava Sheva (Jawaharlal Nehru), India" at bounding box center [361, 425] width 210 height 27
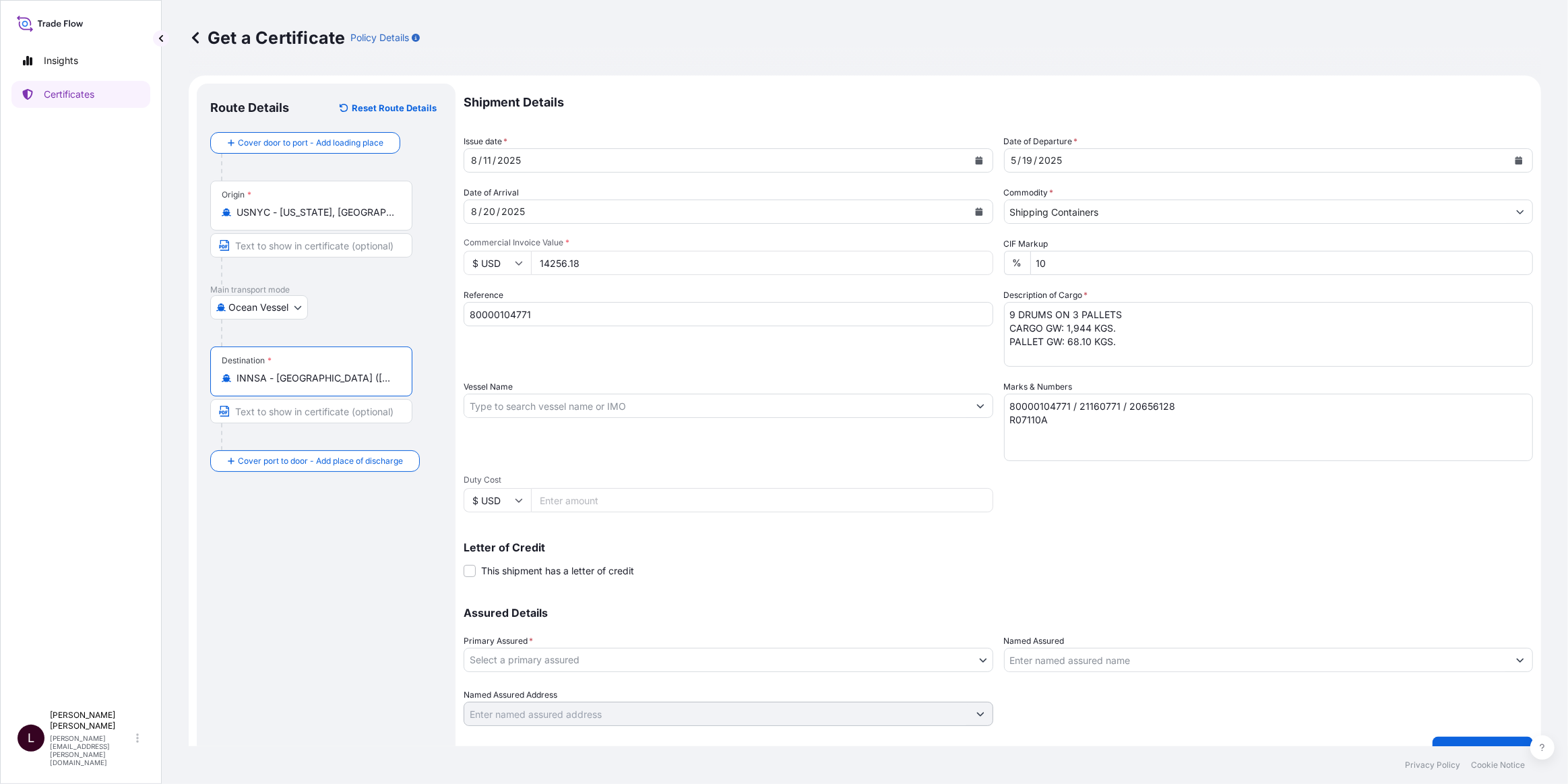
type input "INNSA - Nhava Sheva (Jawaharlal Nehru), India"
click at [602, 404] on input "Vessel Name" at bounding box center [716, 405] width 504 height 24
drag, startPoint x: 542, startPoint y: 420, endPoint x: 562, endPoint y: 401, distance: 27.6
click at [547, 415] on div "Vessel Name" at bounding box center [728, 420] width 530 height 81
click at [565, 398] on input "Vessel Name" at bounding box center [716, 405] width 504 height 24
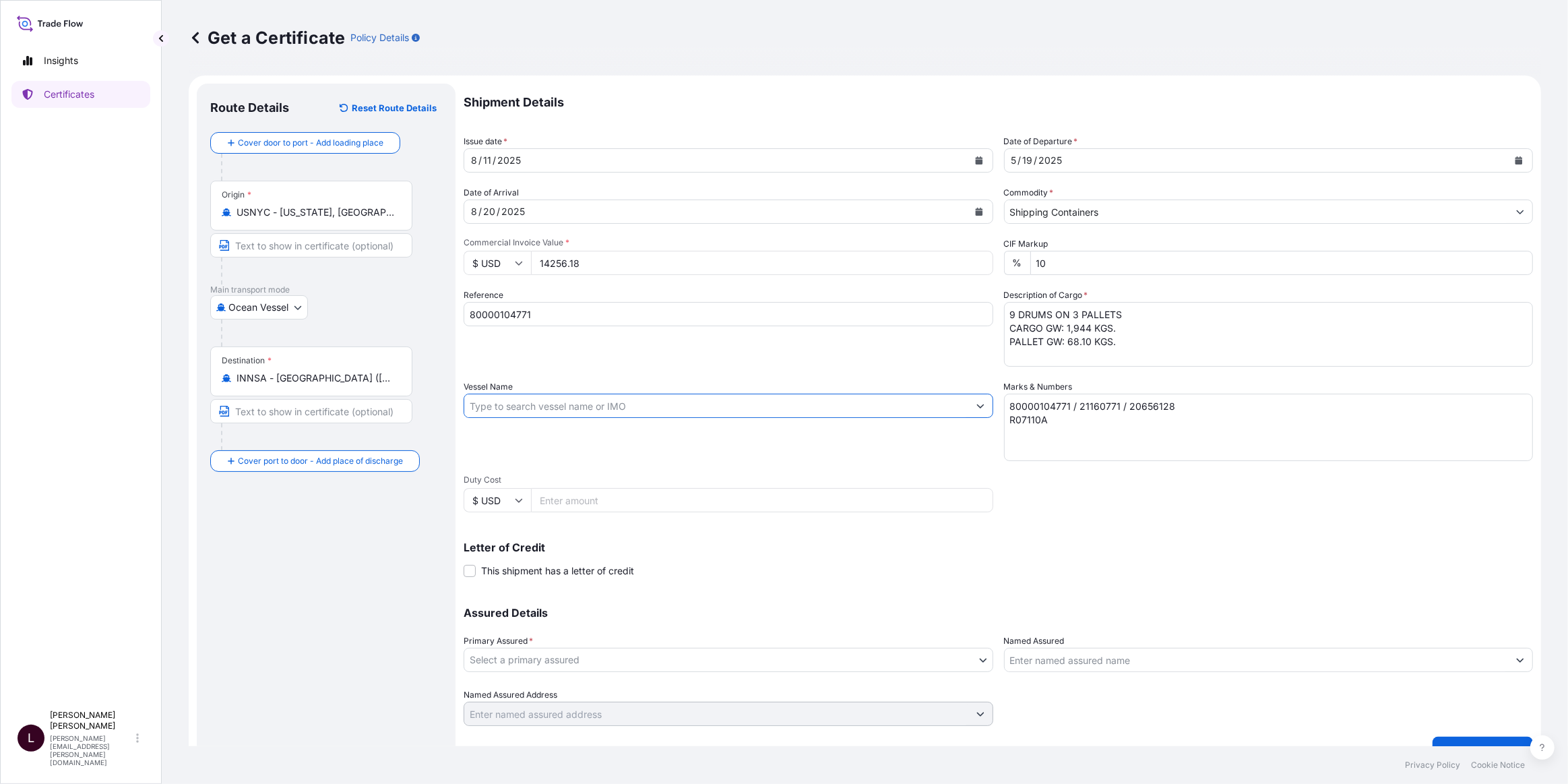
paste input "MSC DUBAI VII"
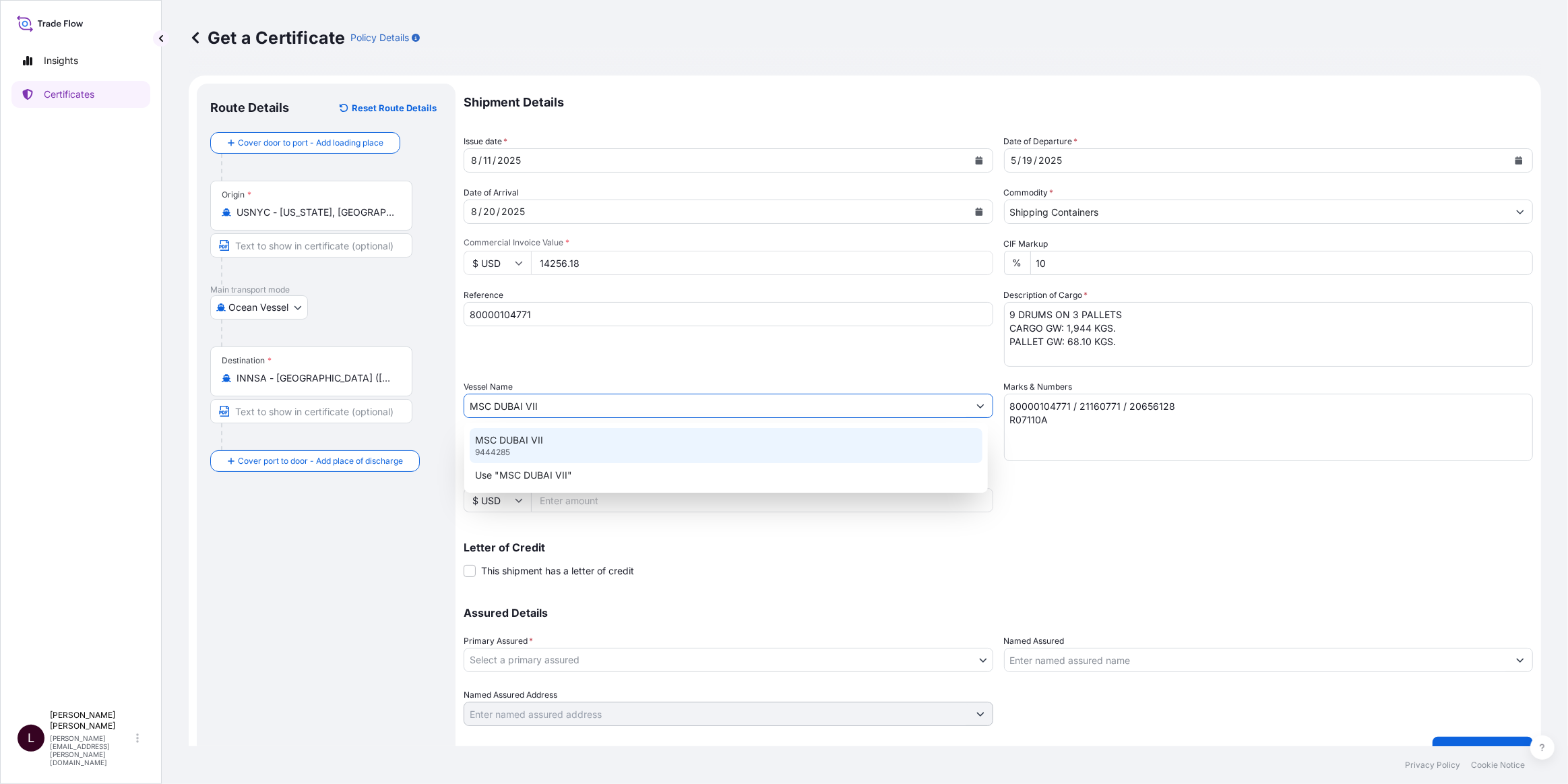
click at [529, 435] on div "MSC DUBAI VII 9444285" at bounding box center [726, 445] width 513 height 35
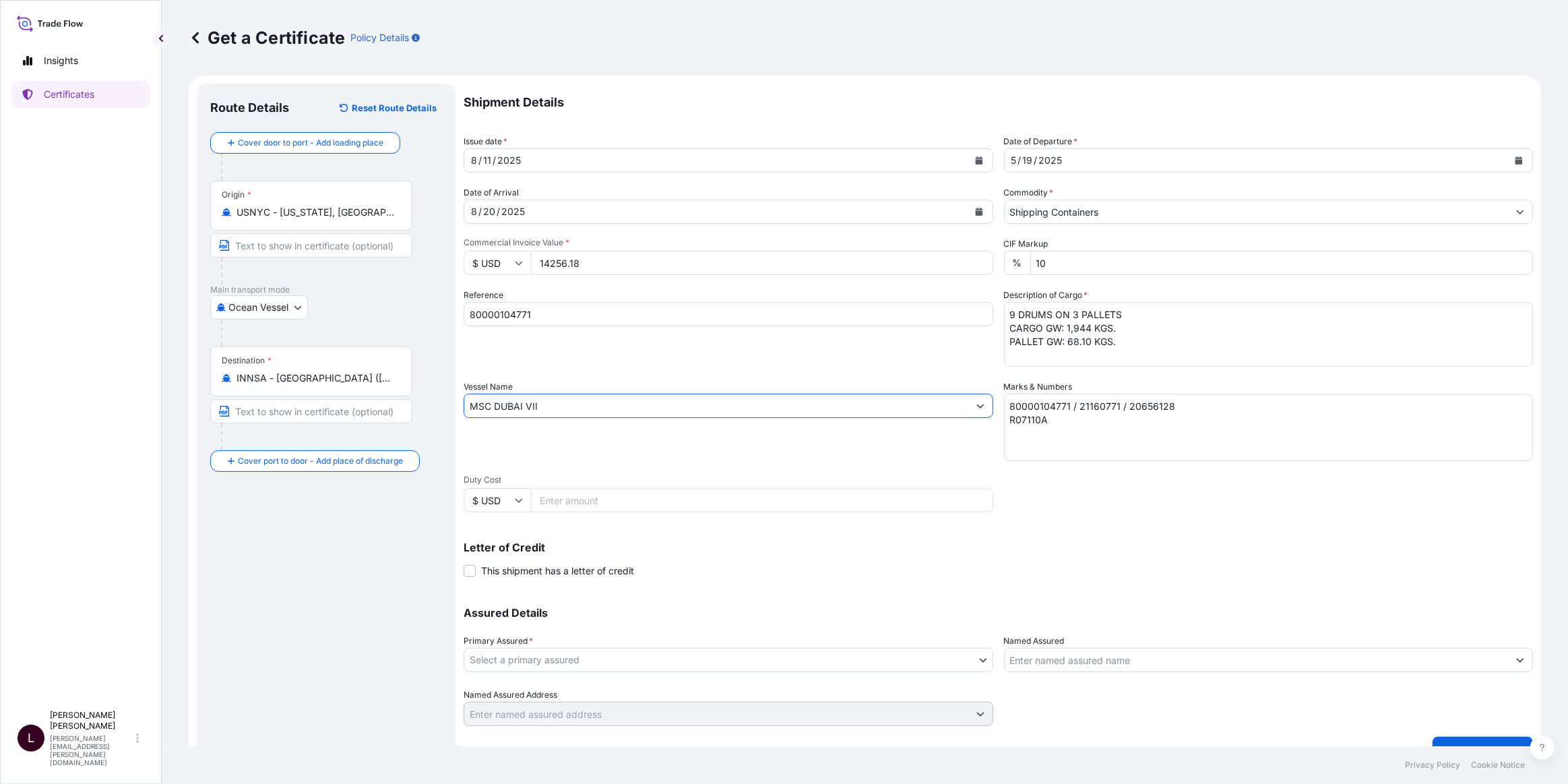
type input "MSC DUBAI VII"
click at [1058, 425] on textarea "80000104771 / 21160771 / 20656128 R07110A" at bounding box center [1269, 427] width 530 height 68
click at [1072, 430] on textarea "80000104771 / 21160771 / 20656128 R07110A" at bounding box center [1269, 427] width 530 height 68
paste textarea "0388032073"
click at [1033, 433] on textarea "80000104771 / 21160771 / 20656128 R07110A IEC Code: 0388032073" at bounding box center [1269, 427] width 530 height 68
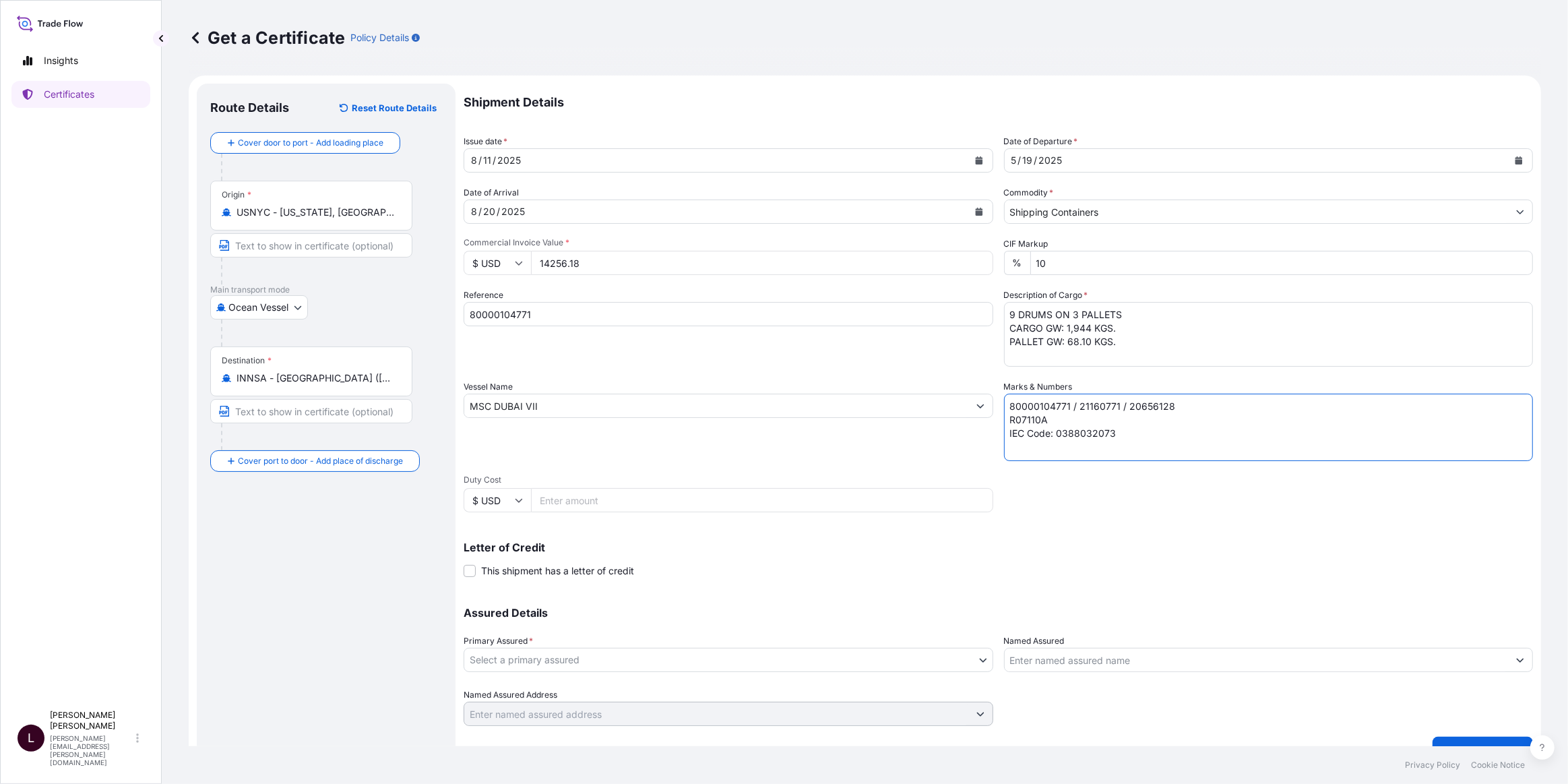
click at [1033, 433] on textarea "80000104771 / 21160771 / 20656128 R07110A IEC Code: 0388032073" at bounding box center [1269, 427] width 530 height 68
click at [1111, 438] on textarea "80000104771 / 21160771 / 20656128 R07110A IEC: 0388032073" at bounding box center [1269, 427] width 530 height 68
click at [1037, 450] on textarea "80000104771 / 21160771 / 20656128 R07110A IEC: 0388032073" at bounding box center [1269, 427] width 530 height 68
click at [1031, 450] on textarea "80000104771 / 21160771 / 20656128 R07110A IEC: 0388032073" at bounding box center [1269, 427] width 530 height 68
paste textarea "27AAACC4481E1ZV"
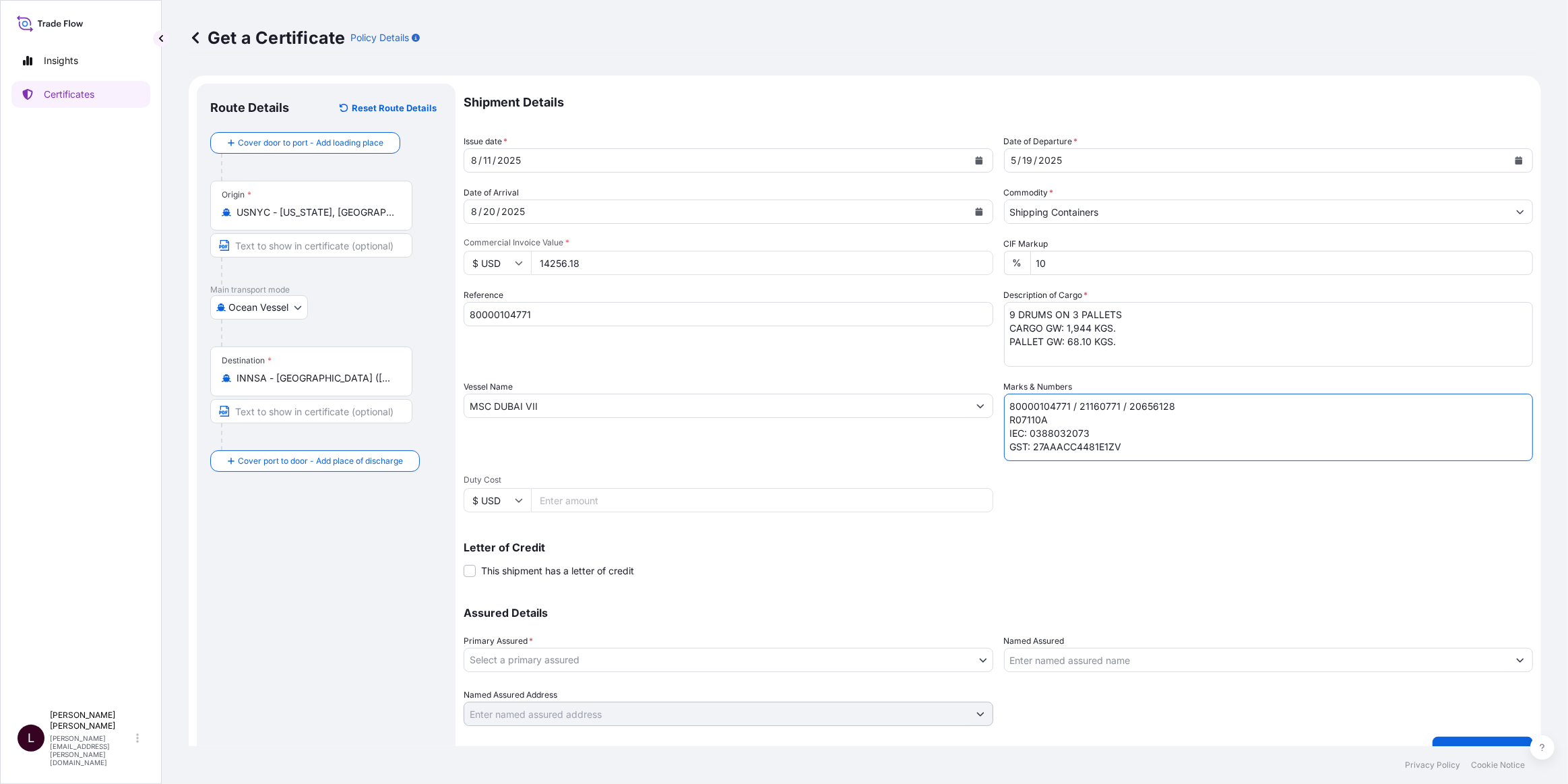
click at [1133, 421] on textarea "80000104771 / 21160771 / 20656128 R07110A IEC: 0388032073 GST: 27AAACC4481E1ZV" at bounding box center [1269, 427] width 530 height 68
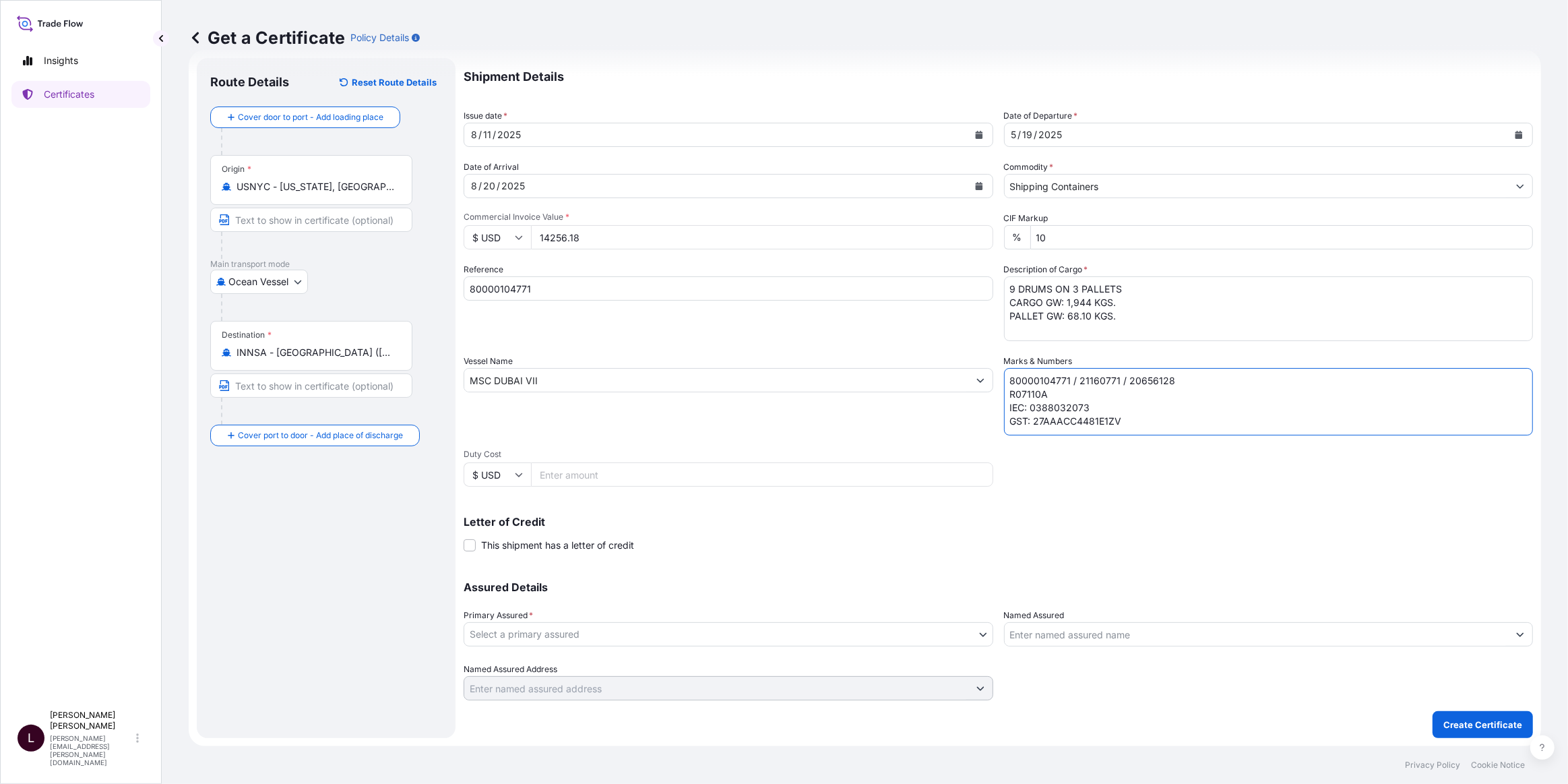
click at [1158, 428] on textarea "80000104771 / 21160771 / 20656128 R07110A IEC: 0388032073 GST: 27AAACC4481E1ZV" at bounding box center [1269, 401] width 530 height 68
click at [1163, 411] on textarea "80000104771 / 21160771 / 20656128 R07110A IEC: 0388032073 GST: 27AAACC4481E1ZV" at bounding box center [1269, 401] width 530 height 68
click at [1158, 435] on textarea "80000104771 / 21160771 / 20656128 R07110A IEC: 0388032073 GST: 27AAACC4481E1ZV" at bounding box center [1269, 401] width 530 height 68
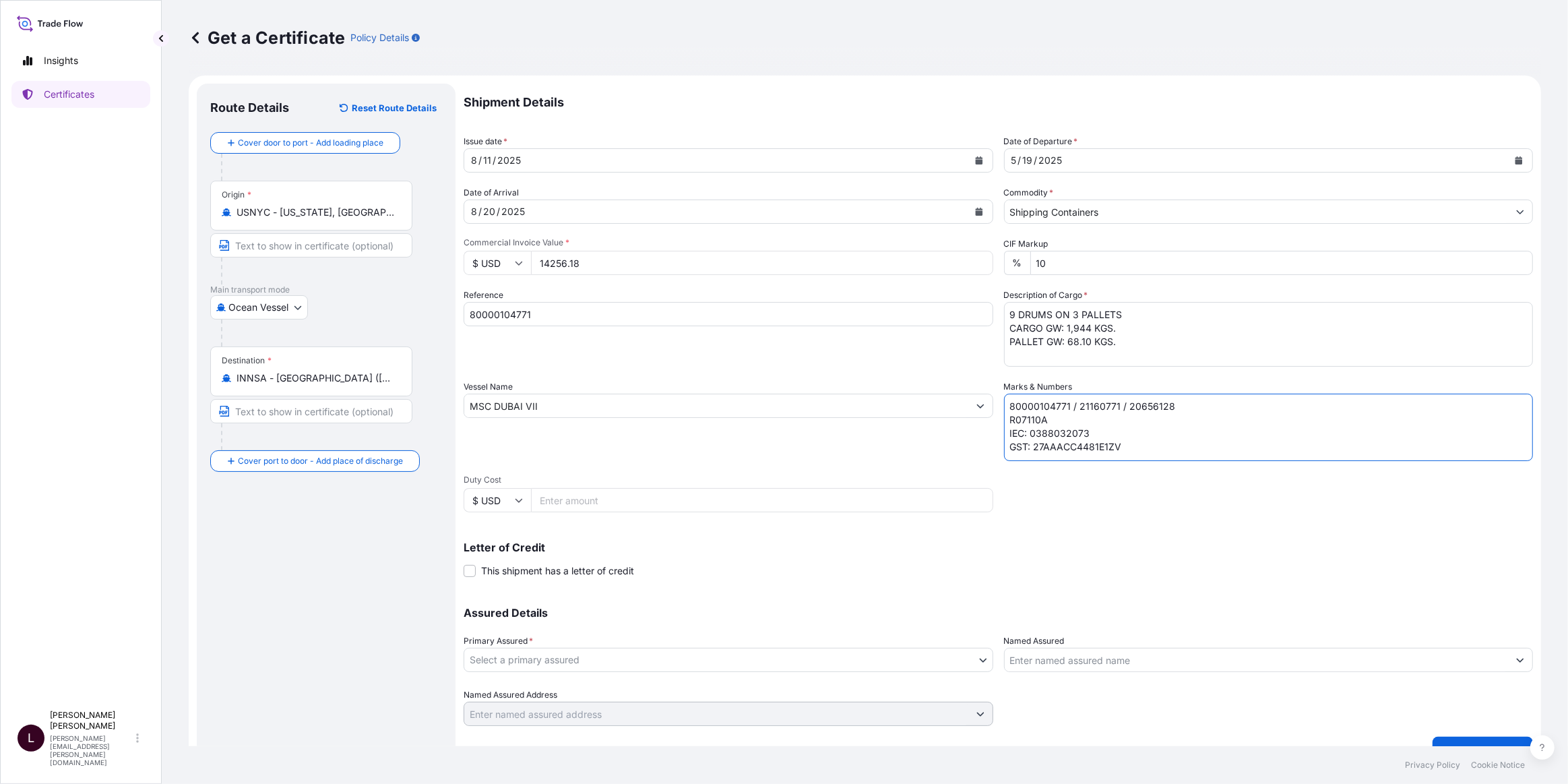
type textarea "80000104771 / 21160771 / 20656128 R07110A IEC: 0388032073 GST: 27AAACC4481E1ZV"
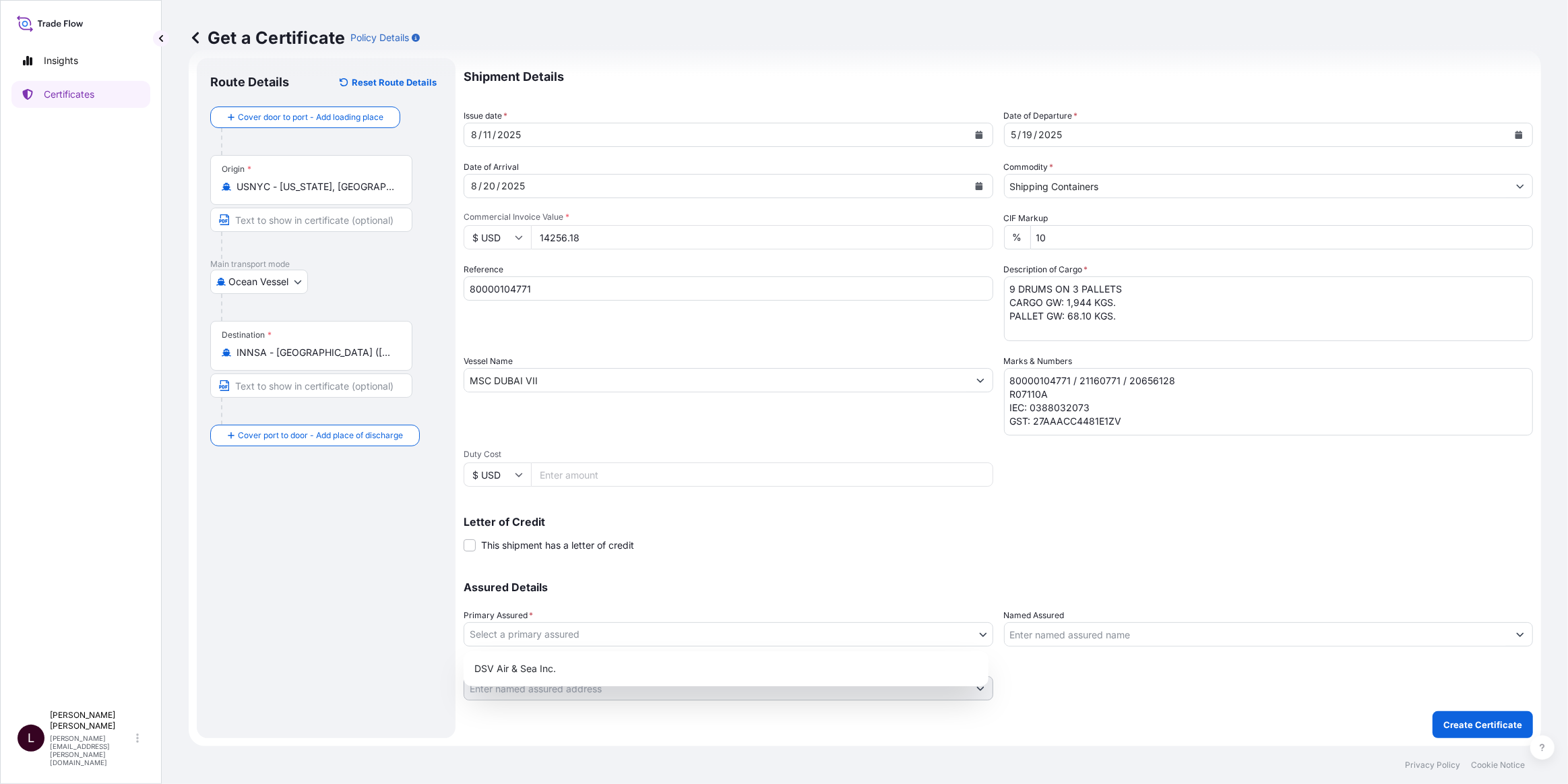
click at [614, 621] on body "Insights Certificates L Larry Cosby larry.cosby@dsv.com Get a Certificate Polic…" at bounding box center [784, 392] width 1568 height 784
click at [564, 656] on div "DSV Air & Sea Inc." at bounding box center [726, 668] width 514 height 24
select select "31677"
click at [1125, 633] on input "Named Assured" at bounding box center [1257, 634] width 504 height 24
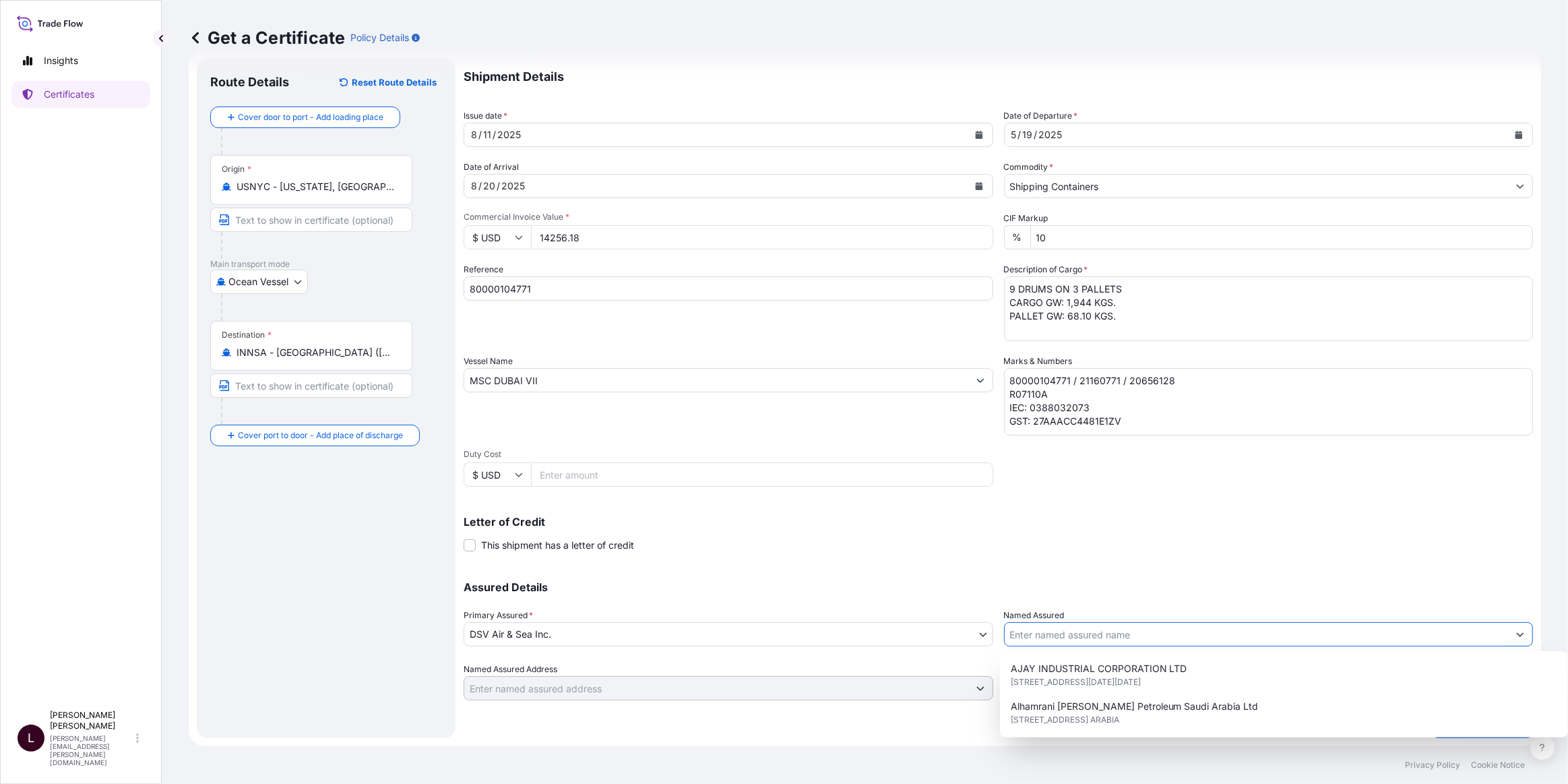
paste input "Mahakali Caves Rd, Mumbai, Maharashtra, India"
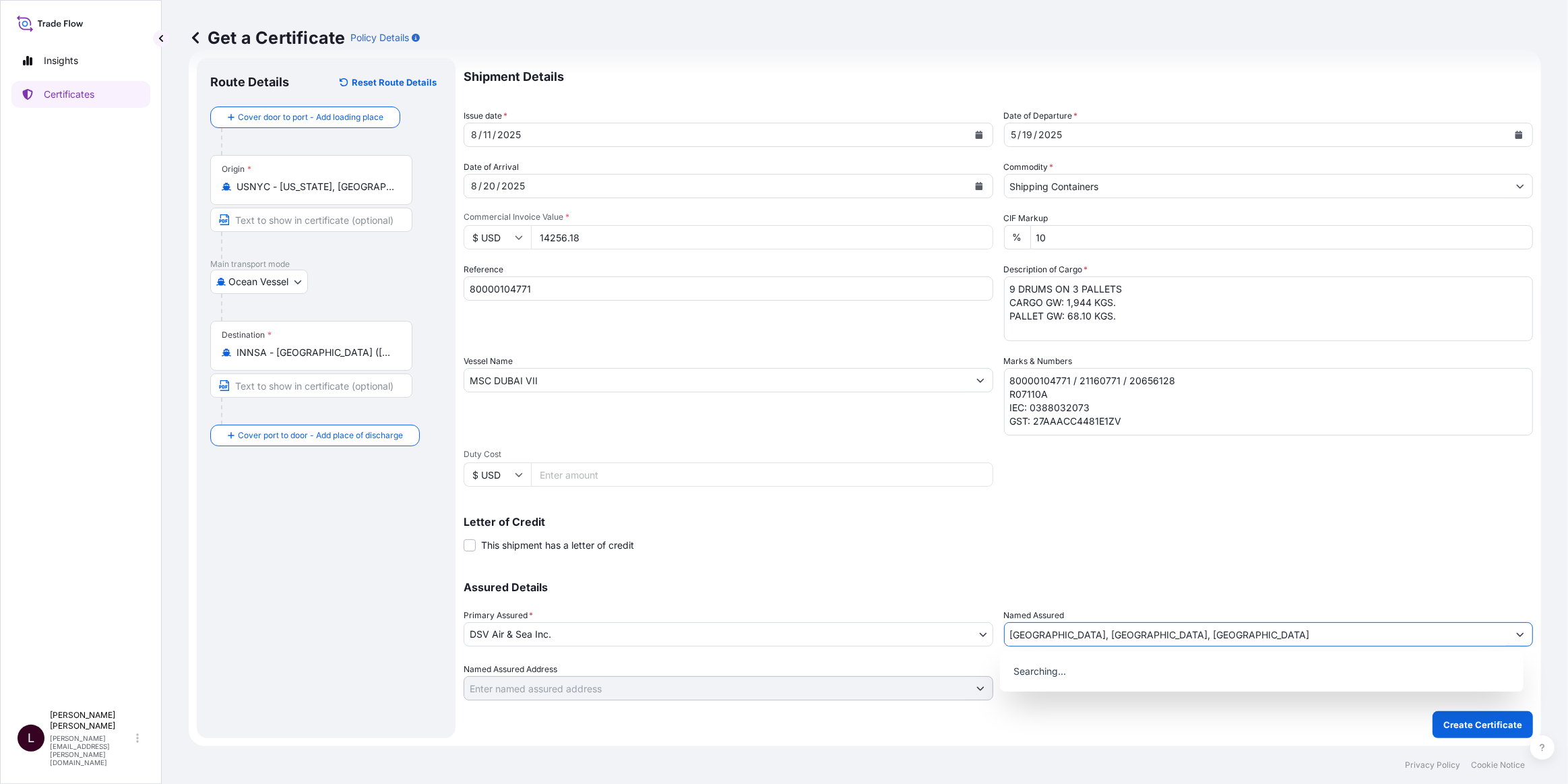
type input "Mahakali Caves Rd, Mumbai, Maharashtra, India"
drag, startPoint x: 1136, startPoint y: 612, endPoint x: 1114, endPoint y: 616, distance: 22.4
click at [1117, 616] on div "Named Assured Mahakali Caves Rd, Mumbai, Maharashtra, India" at bounding box center [1269, 627] width 530 height 38
drag, startPoint x: 1254, startPoint y: 634, endPoint x: 792, endPoint y: 685, distance: 464.8
click at [792, 685] on div "Assured Details Primary Assured * DSV Air & Sea Inc. DSV Air & Sea Inc. Named A…" at bounding box center [998, 633] width 1069 height 135
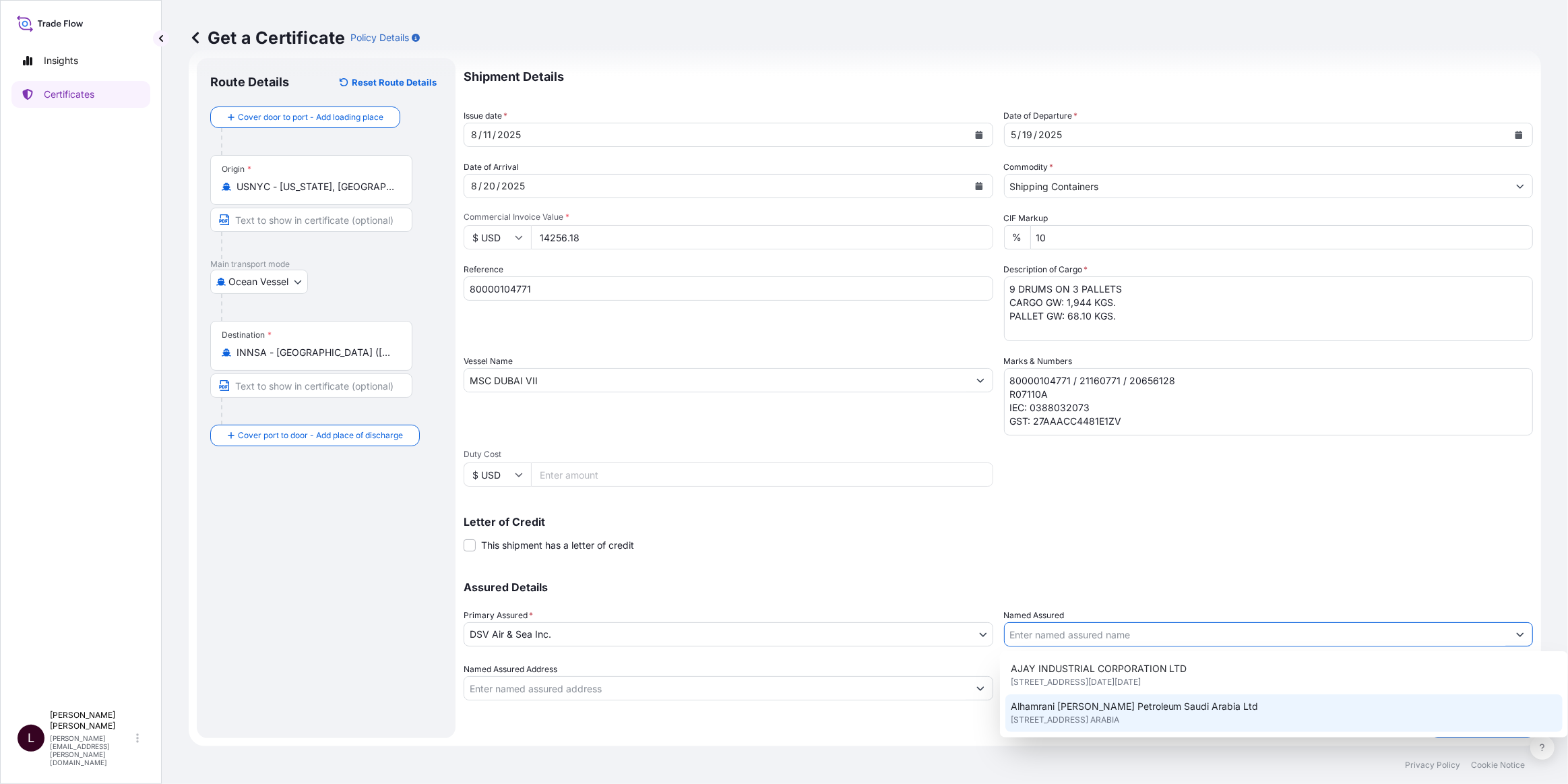
click at [1045, 616] on label "Named Assured" at bounding box center [1034, 616] width 61 height 13
click at [1045, 622] on input "Named Assured" at bounding box center [1257, 634] width 504 height 24
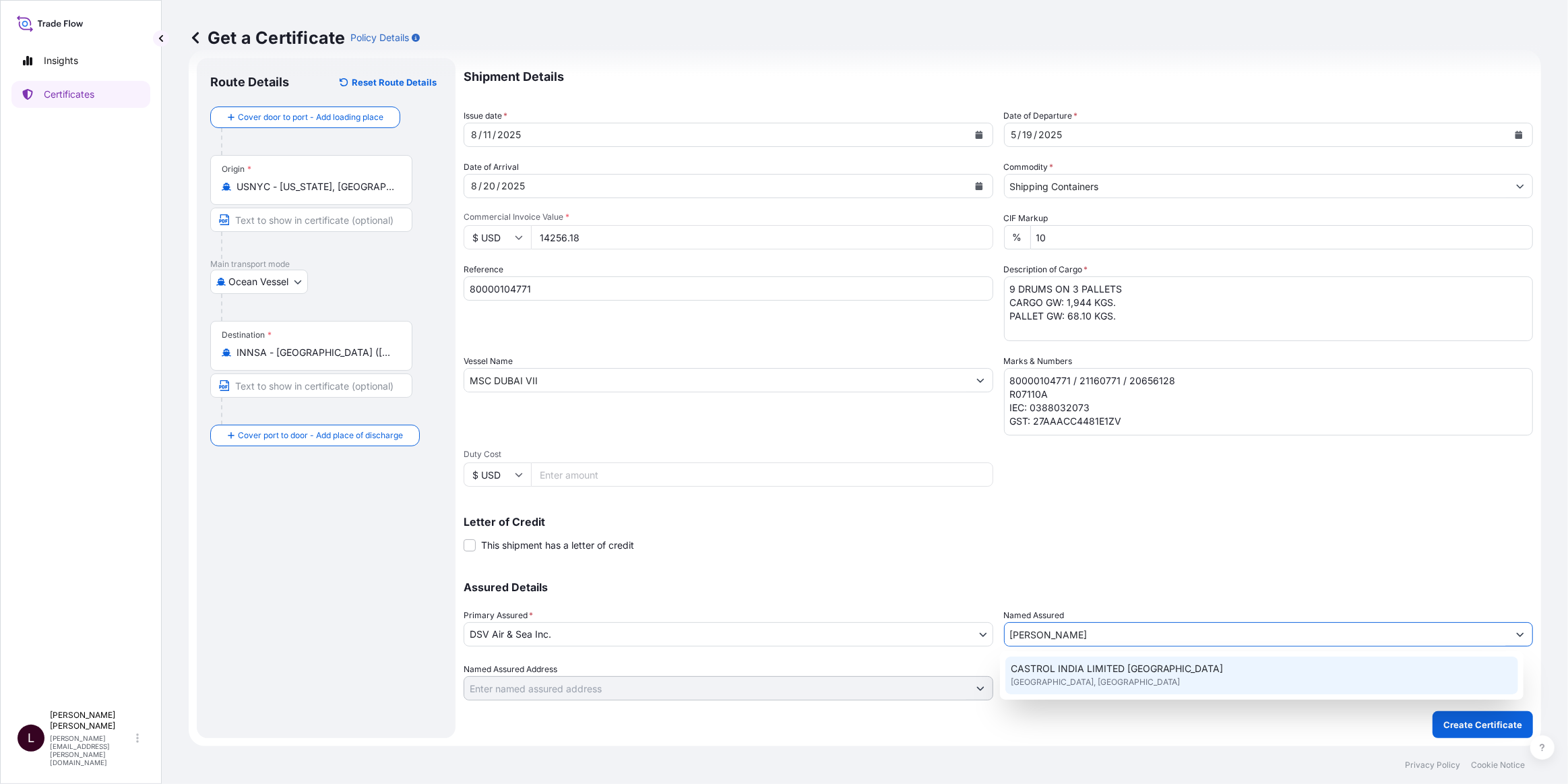
click at [1078, 681] on span "Mahakali Caves Road, Mumbai, India" at bounding box center [1096, 682] width 170 height 13
type input "CASTROL INDIA LIMITED TECHNOPOLIS KNOWLEDGE PARK"
type input "Mahakali Caves Rd, Mumbai, Maharashtra, India"
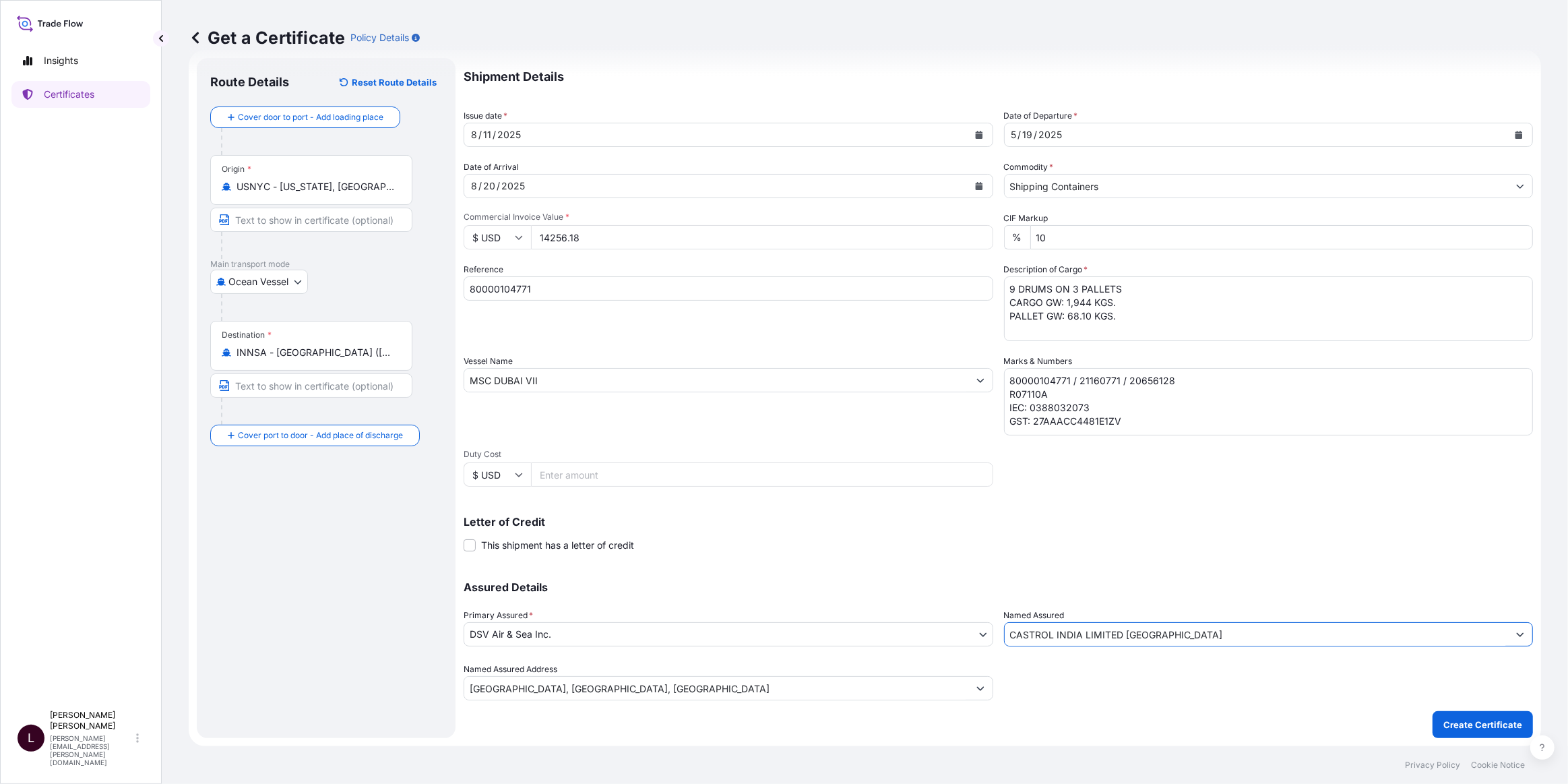
type input "CASTROL INDIA LIMITED TECHNOPOLIS KNOWLEDGE PARK"
click at [935, 560] on div "Shipment Details Issue date * 8 / 11 / 2025 Date of Departure * 5 / 19 / 2025 D…" at bounding box center [998, 379] width 1069 height 642
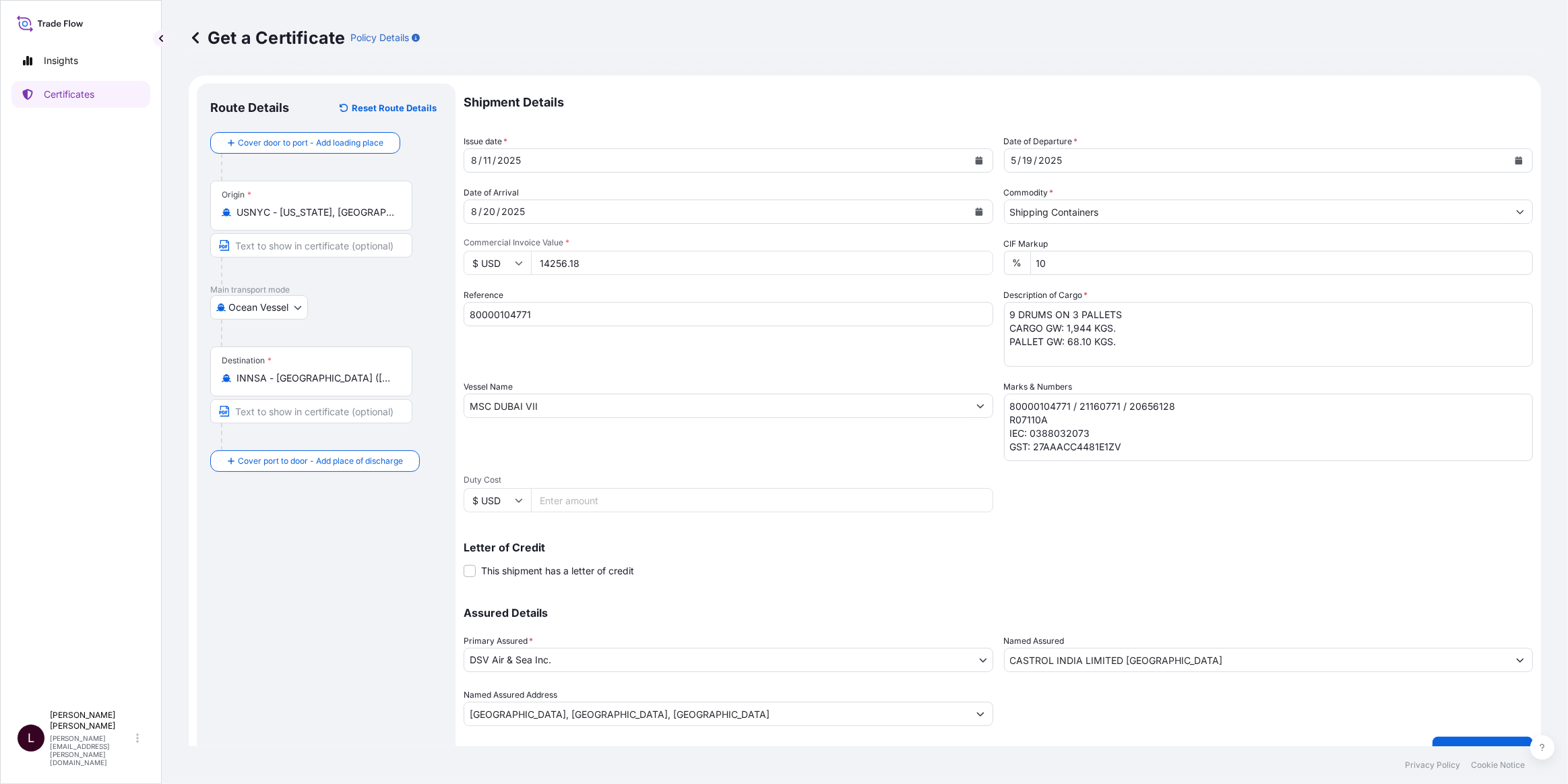
click at [1451, 522] on div "Shipment Details Issue date * 8 / 11 / 2025 Date of Departure * 5 / 19 / 2025 D…" at bounding box center [998, 405] width 1069 height 642
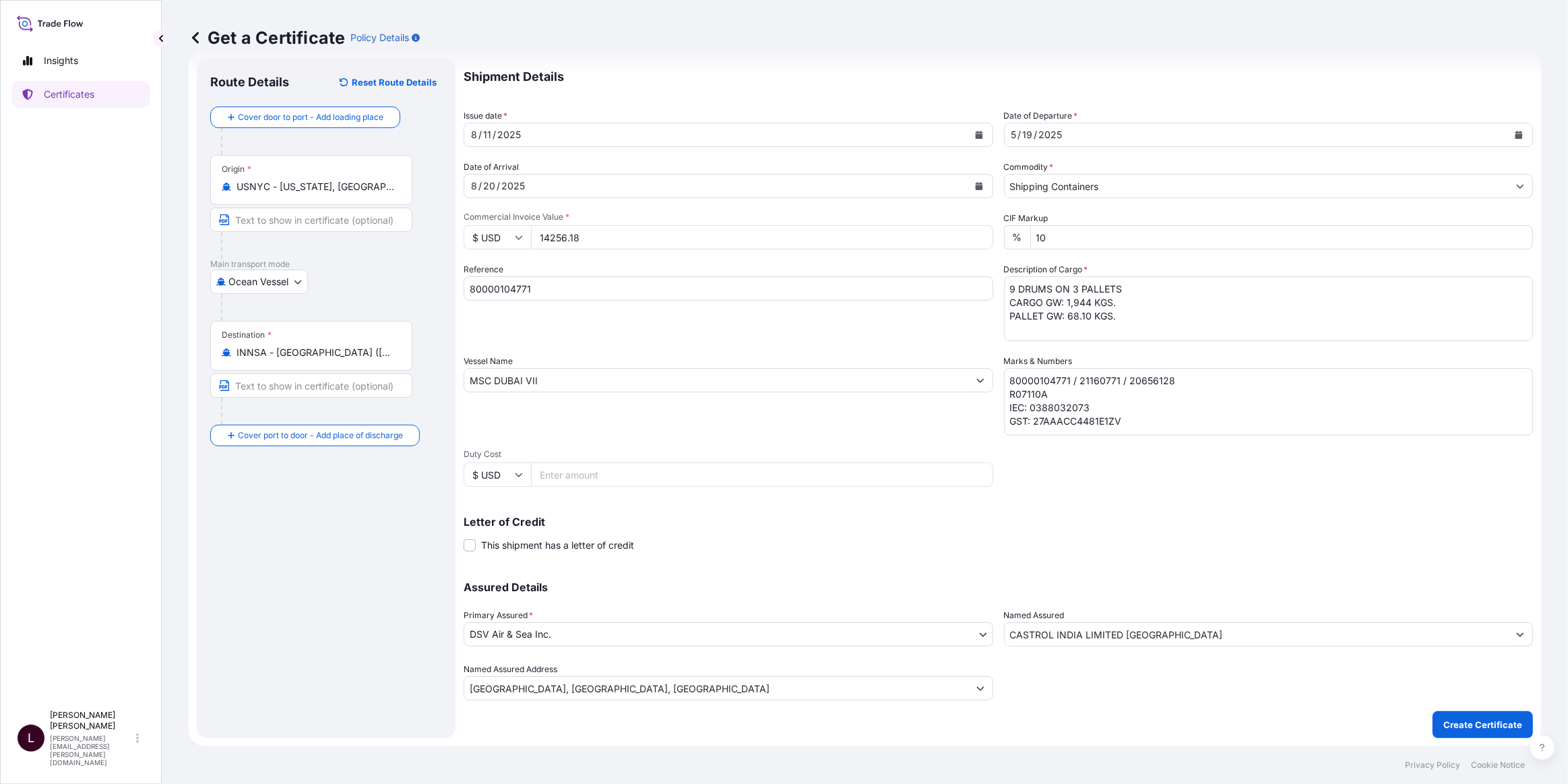
click at [1148, 401] on textarea "80000104771 / 21160771 / 20656128 R07110A IEC: 0388032073 GST: 27AAACC4481E1ZV" at bounding box center [1269, 401] width 530 height 68
click at [1143, 429] on textarea "80000104771 / 21160771 / 20656128 R07110A IEC: 0388032073 GST: 27AAACC4481E1ZV" at bounding box center [1269, 401] width 530 height 68
click at [1460, 716] on button "Create Certificate" at bounding box center [1483, 724] width 100 height 27
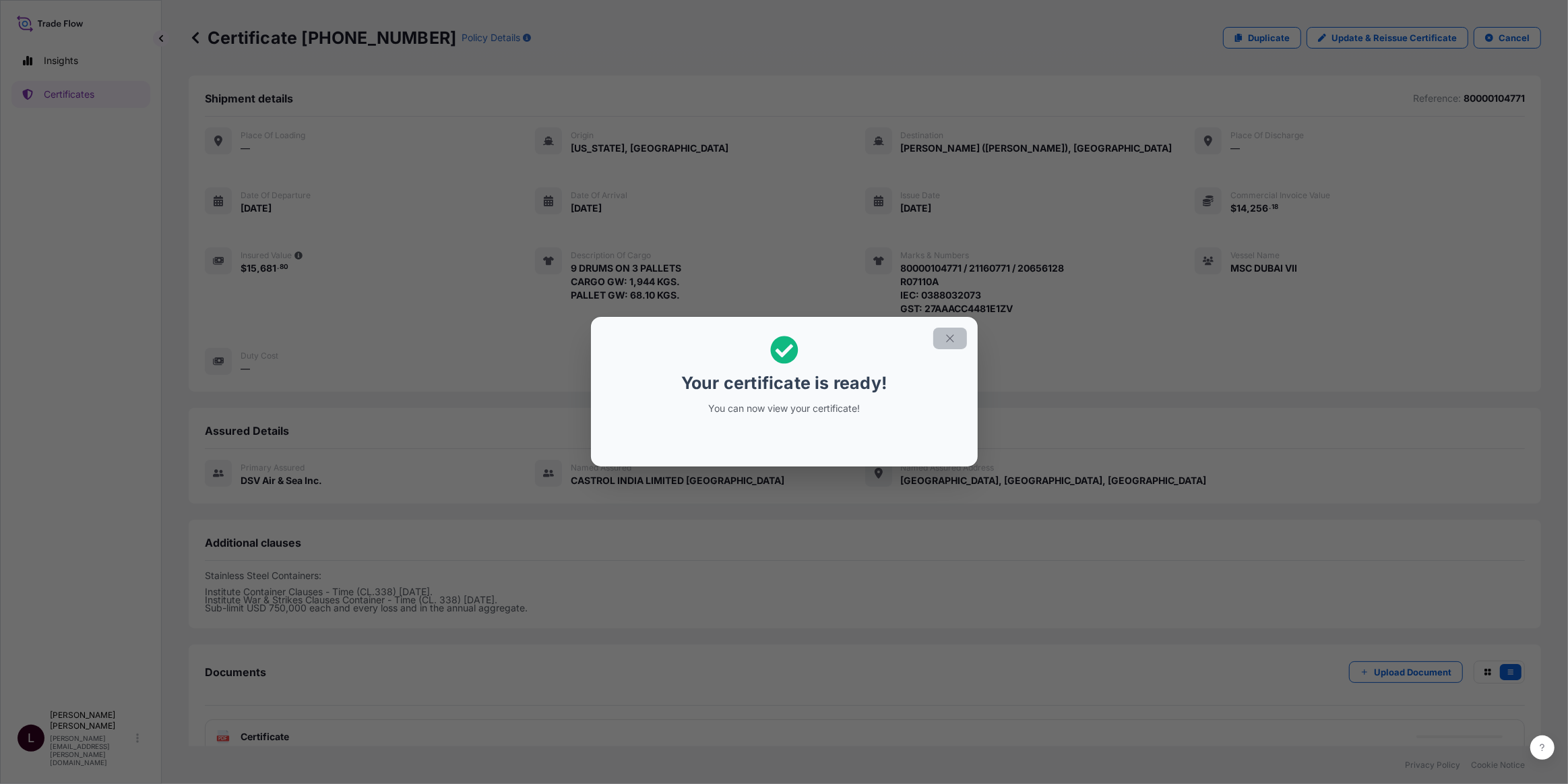
click at [957, 339] on button "button" at bounding box center [950, 339] width 33 height 22
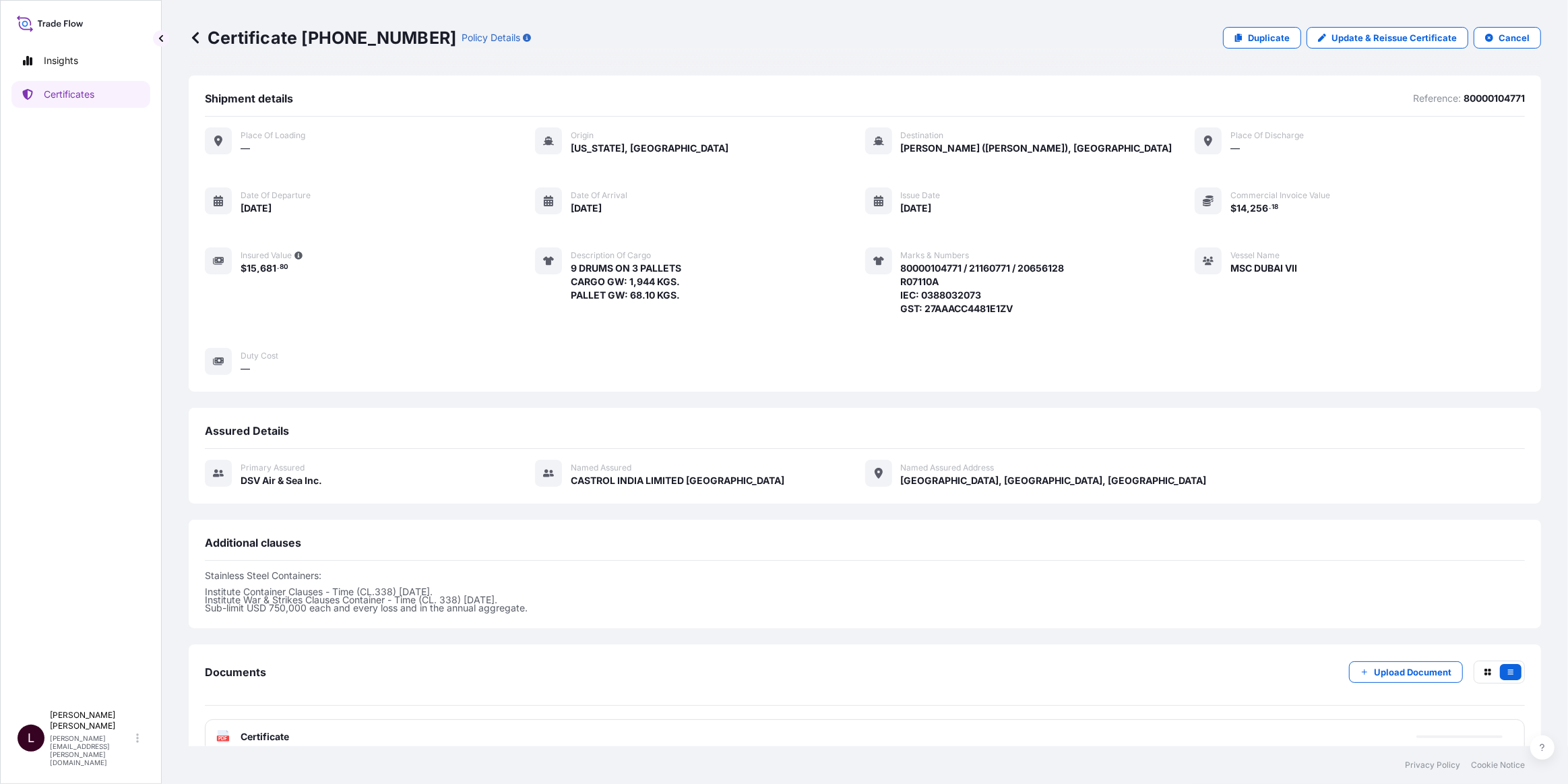
scroll to position [23, 0]
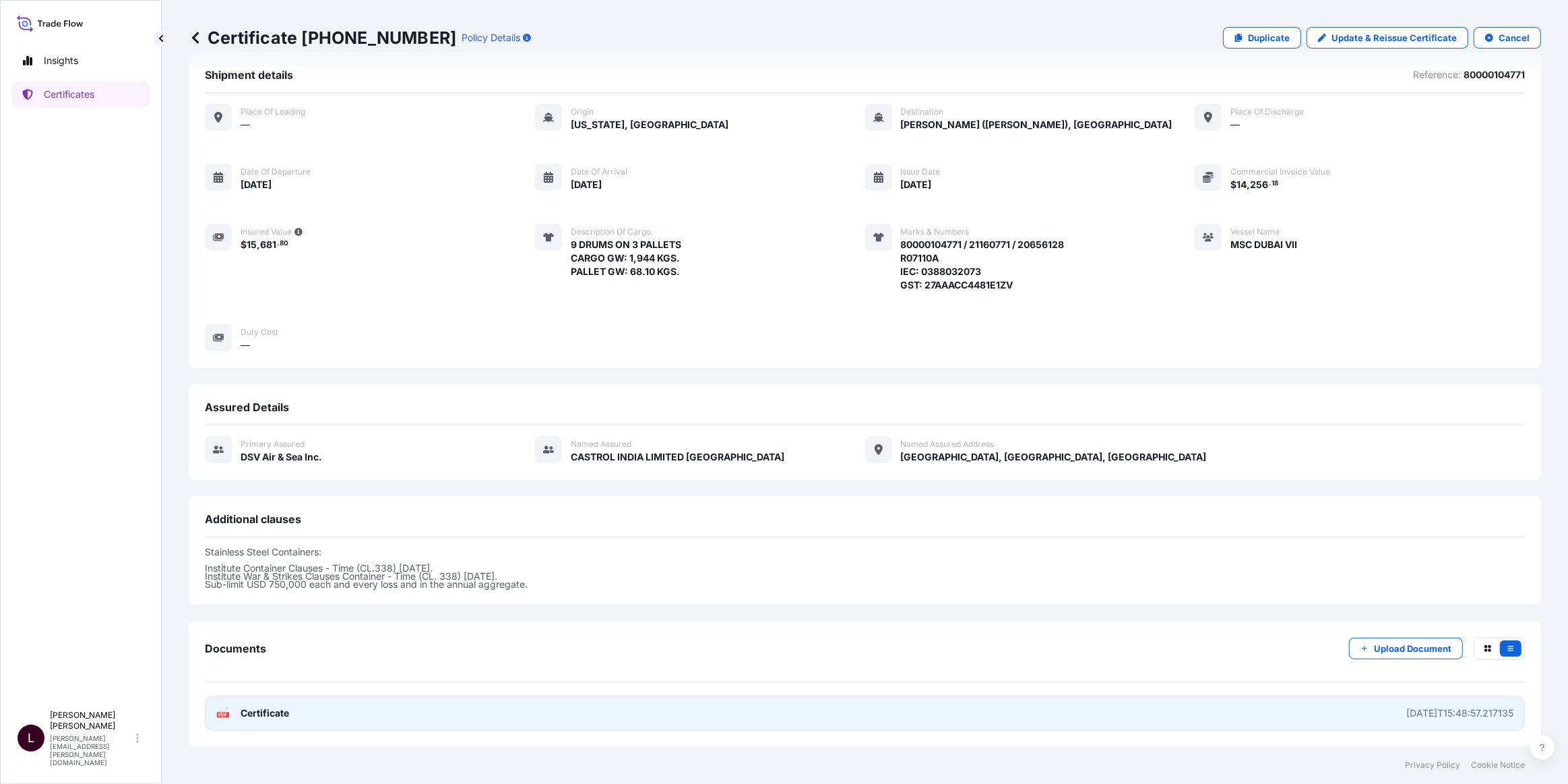
drag, startPoint x: 264, startPoint y: 721, endPoint x: 236, endPoint y: 707, distance: 31.3
click at [236, 707] on div "PDF Certificate" at bounding box center [252, 713] width 73 height 13
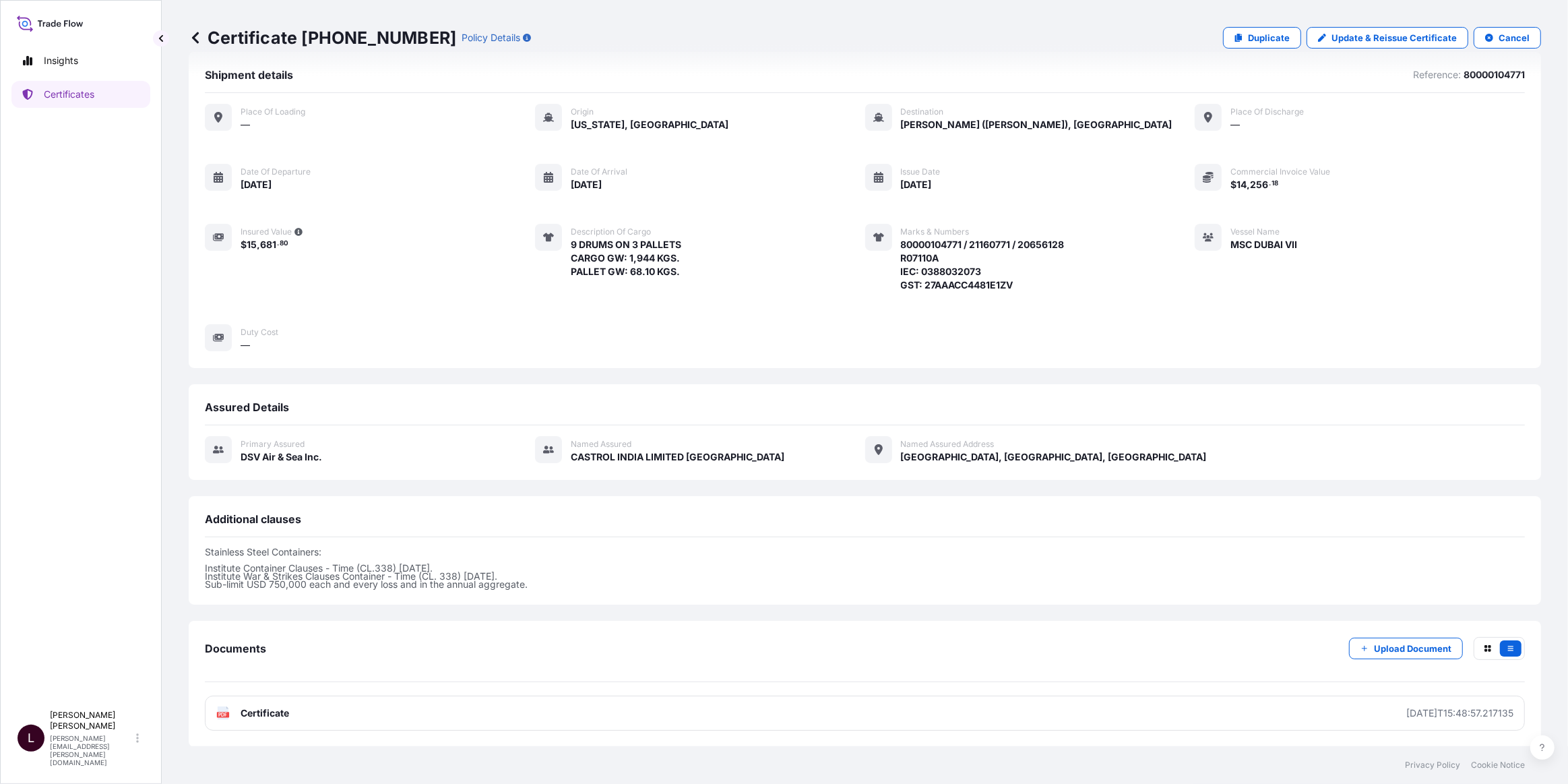
scroll to position [0, 0]
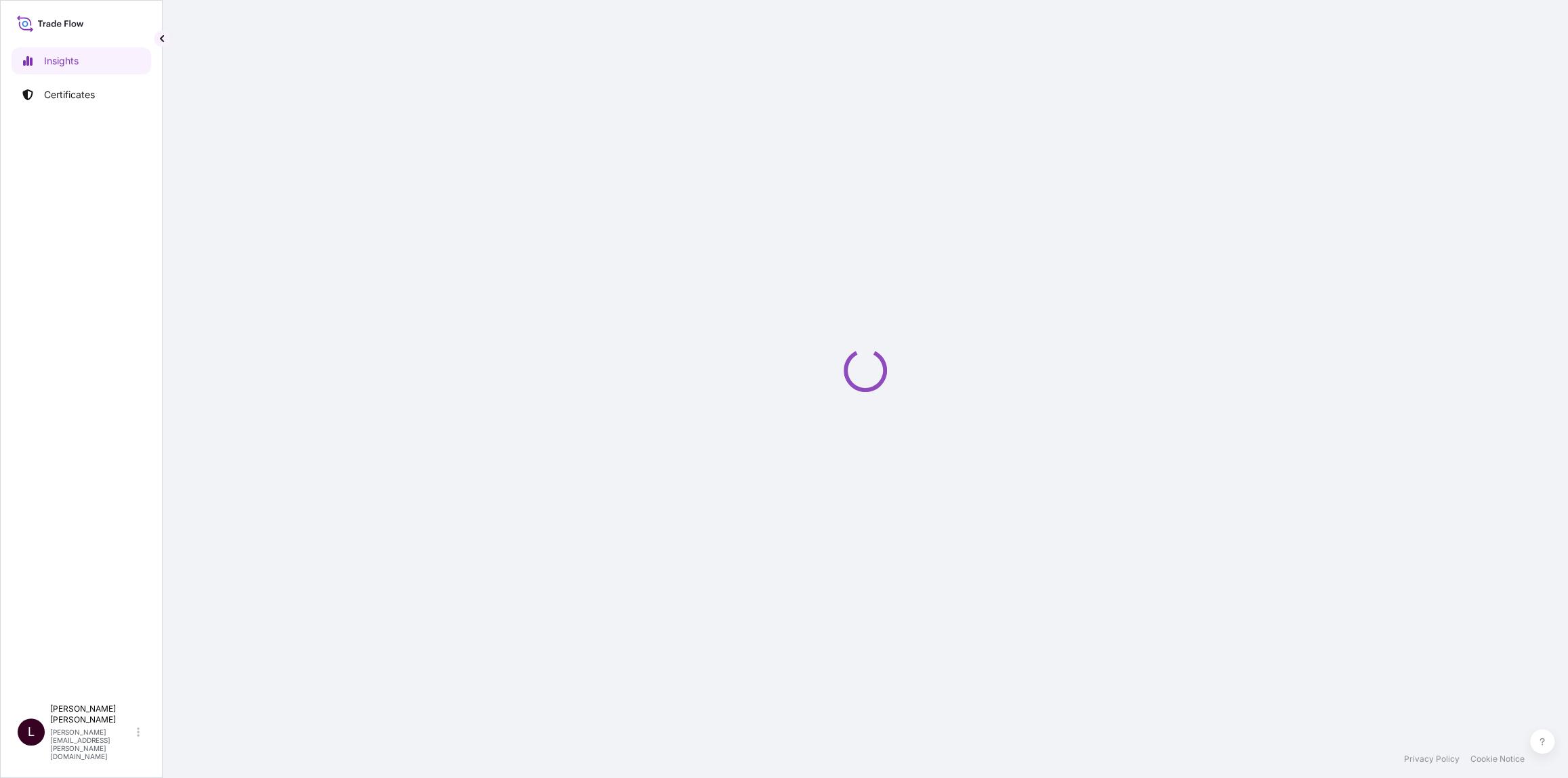
select select "2025"
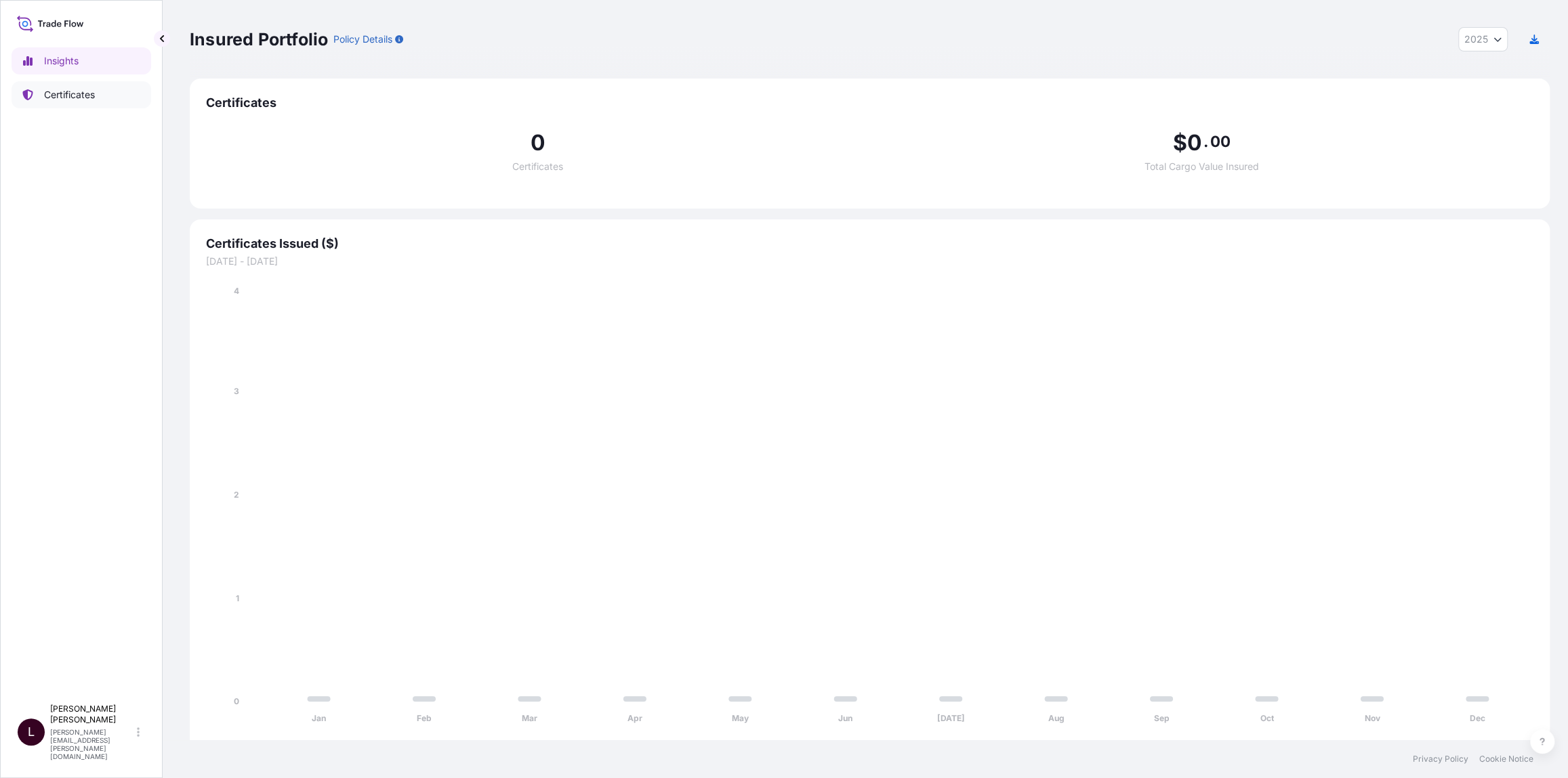
click at [65, 91] on p "Certificates" at bounding box center [70, 95] width 51 height 13
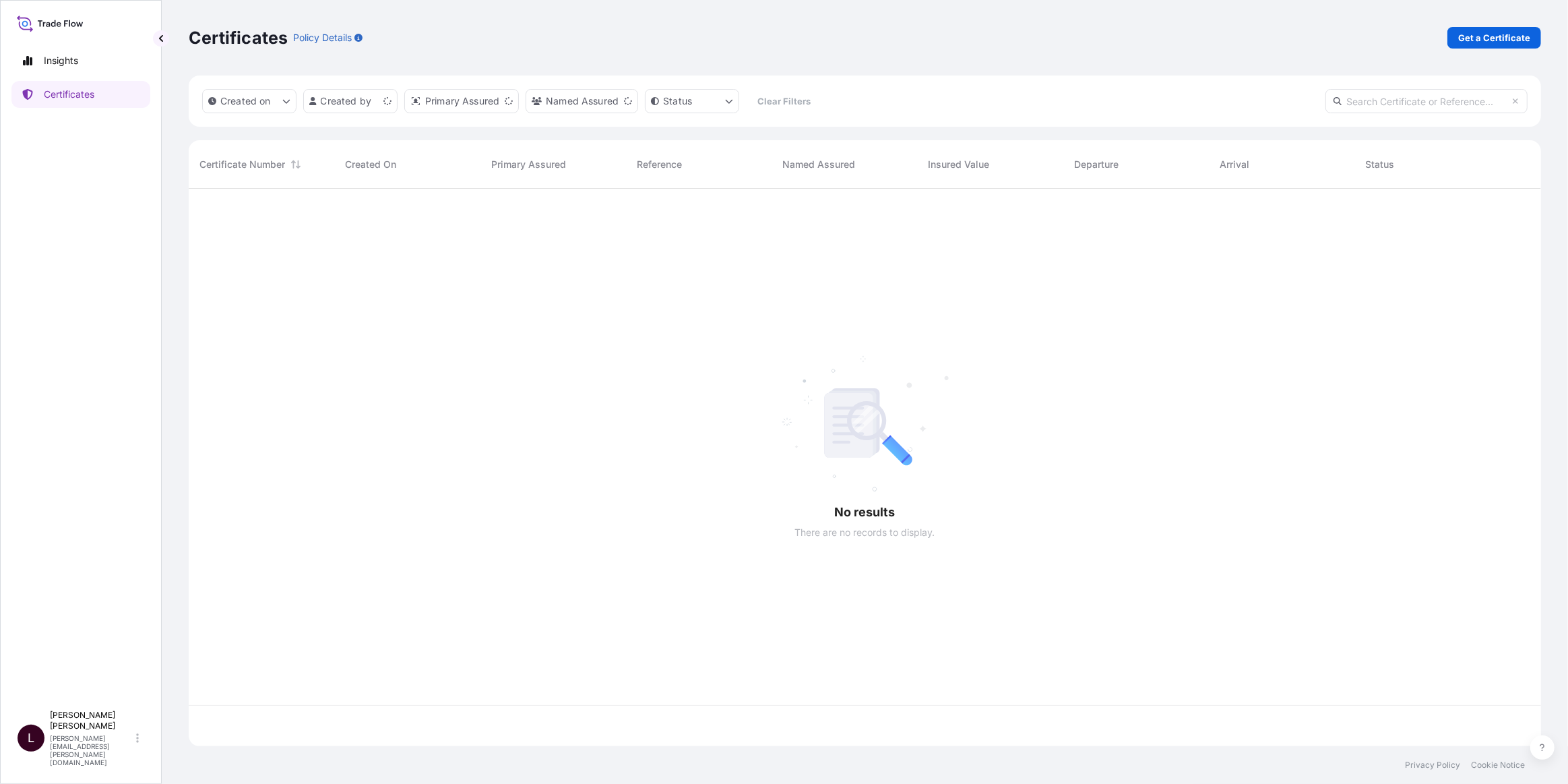
scroll to position [555, 1343]
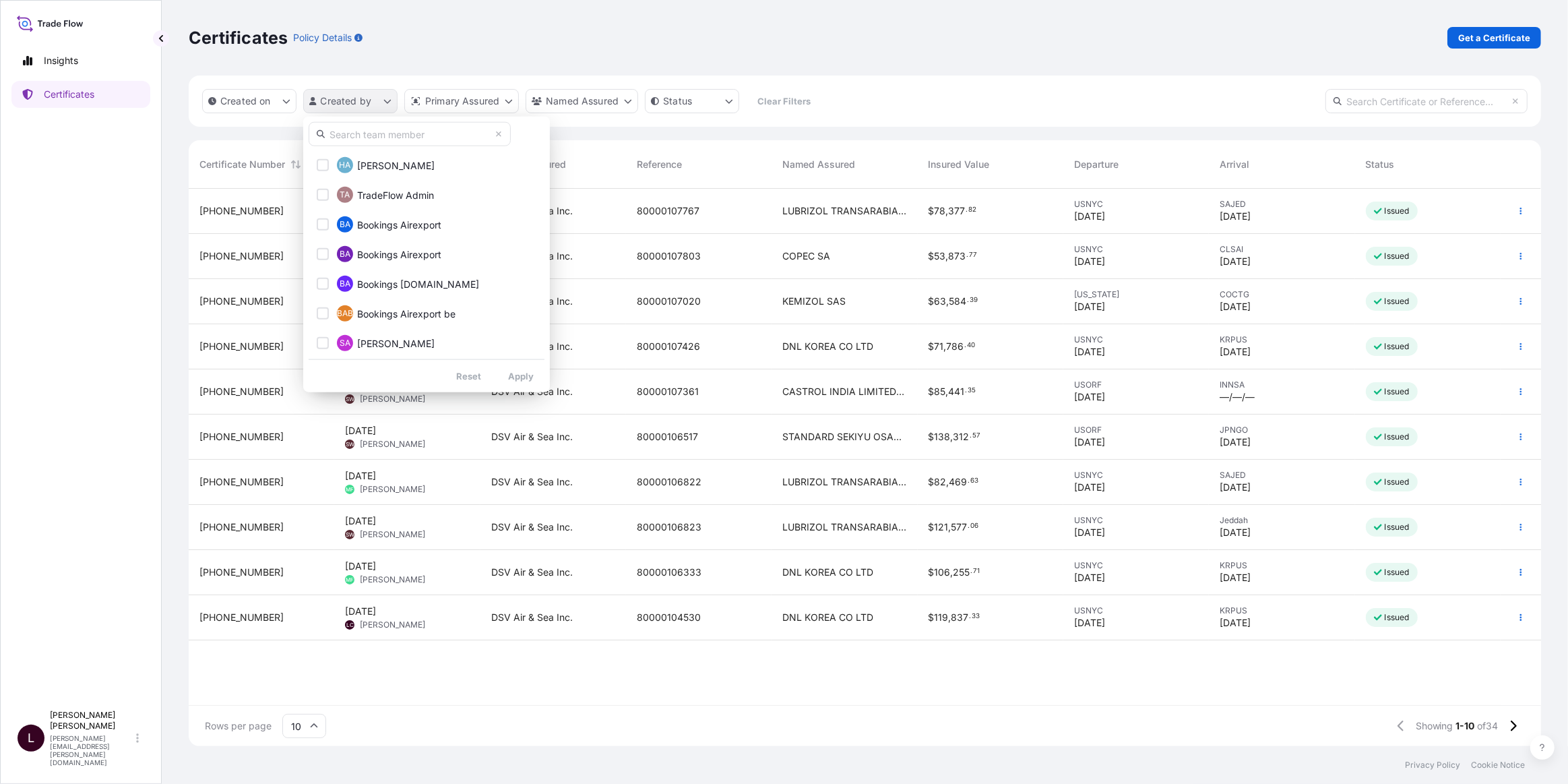
click at [322, 94] on html "Insights Certificates L Larry Cosby larry.cosby@dsv.com Certificates Policy Det…" at bounding box center [784, 392] width 1568 height 784
click at [380, 137] on input "text" at bounding box center [410, 133] width 202 height 24
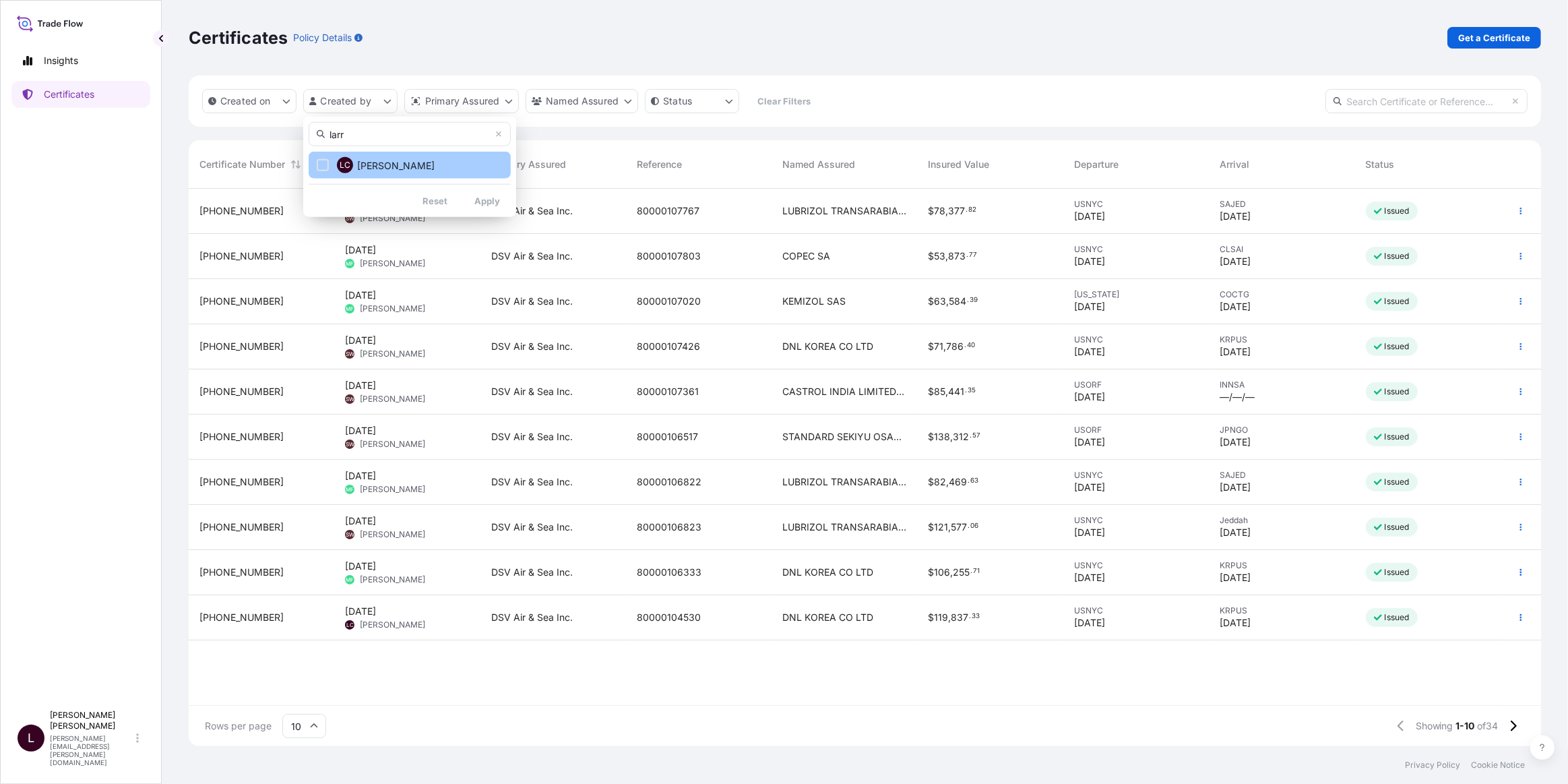
type input "larr"
click at [384, 166] on span "Larry Cosby" at bounding box center [395, 165] width 78 height 13
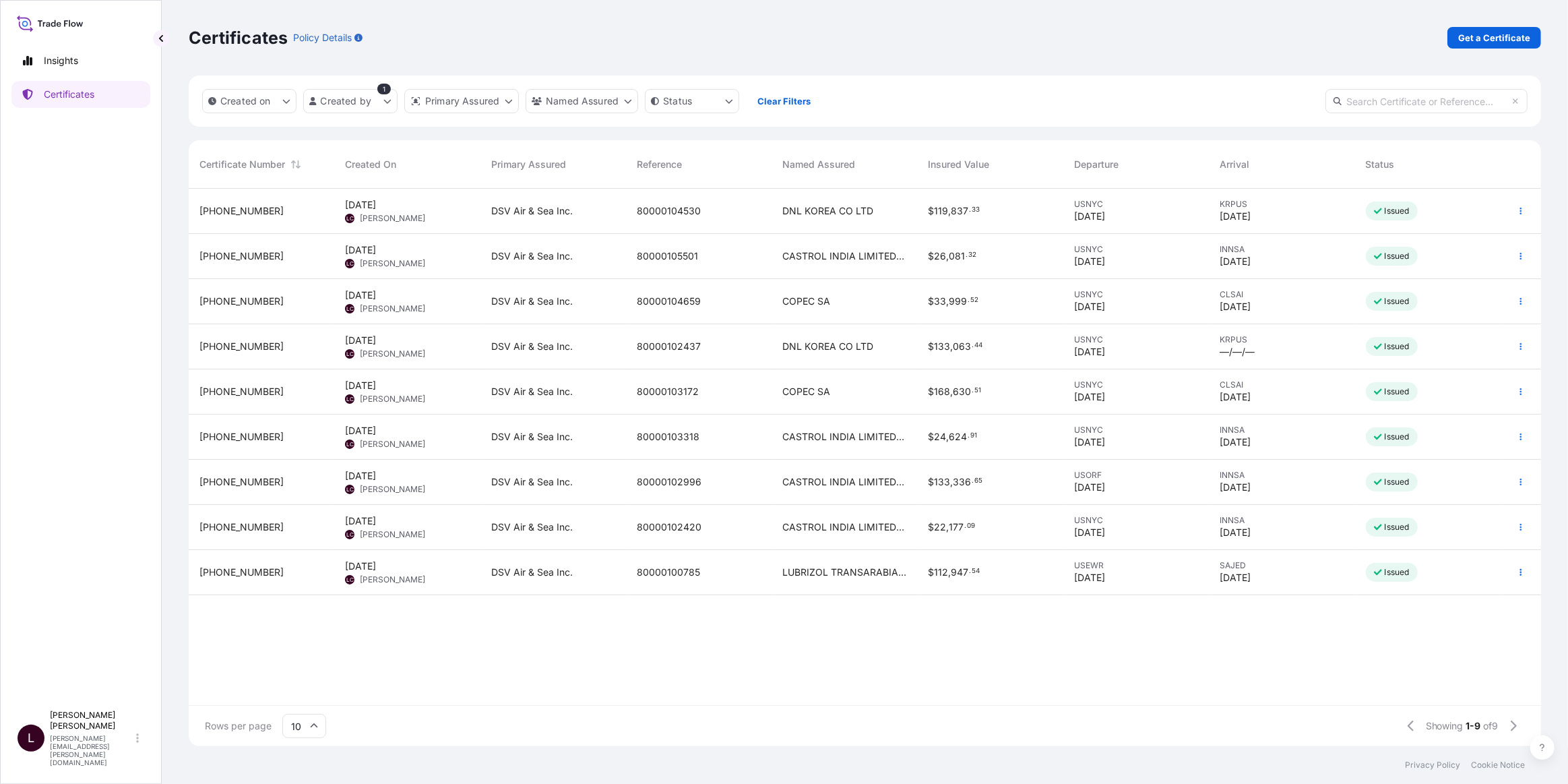
click at [833, 249] on span "CASTROL INDIA LIMITED TECHNOPOLIS KNOWLEDGE PARK" at bounding box center [844, 256] width 124 height 13
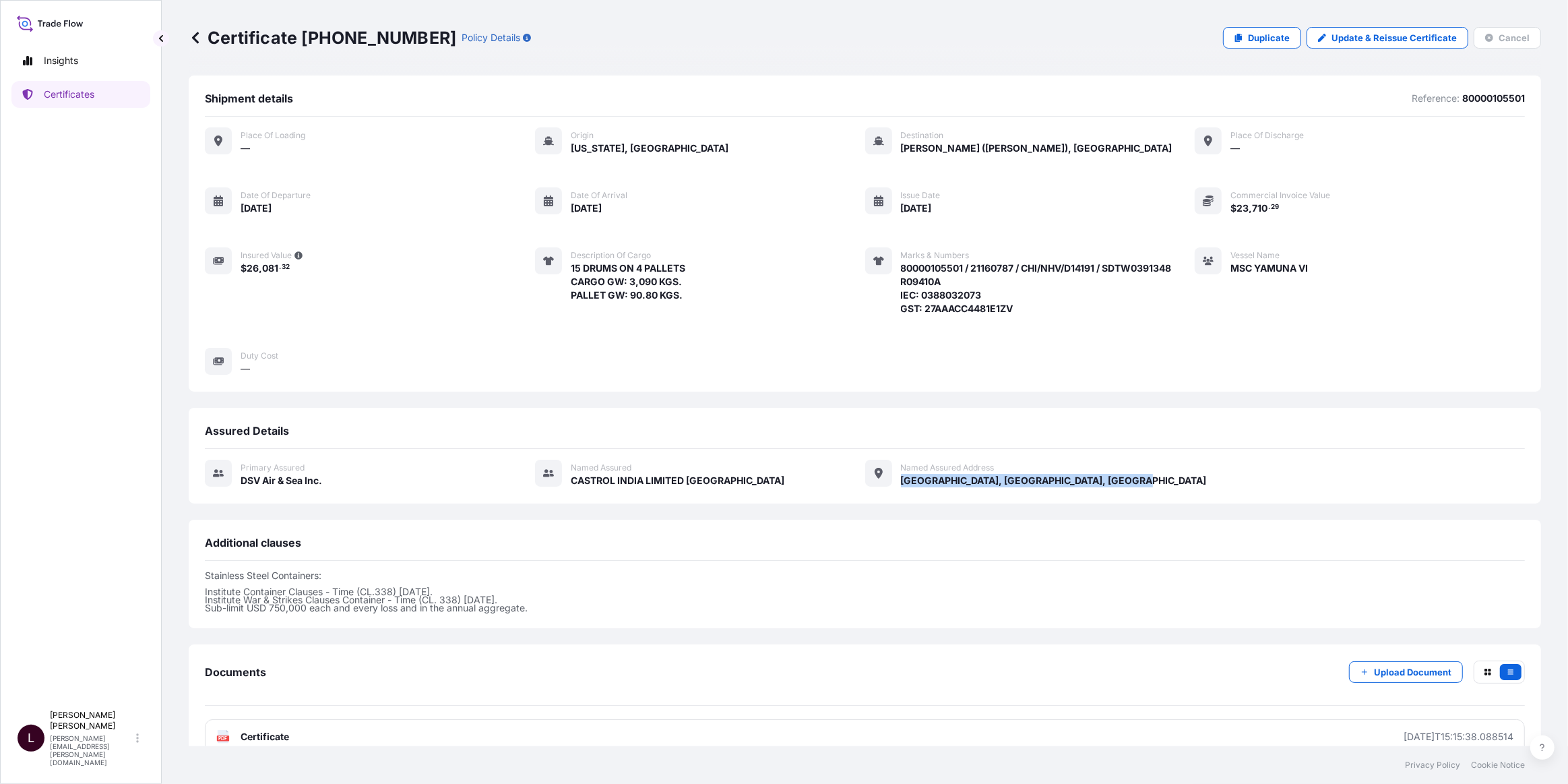
click at [1118, 478] on div "Primary assured DSV Air & Sea Inc. Named Assured CASTROL INDIA LIMITED TECHNOPO…" at bounding box center [865, 473] width 1320 height 28
copy div "Mahakali Caves Rd, Mumbai, Maharashtra, India"
